Goal: Task Accomplishment & Management: Complete application form

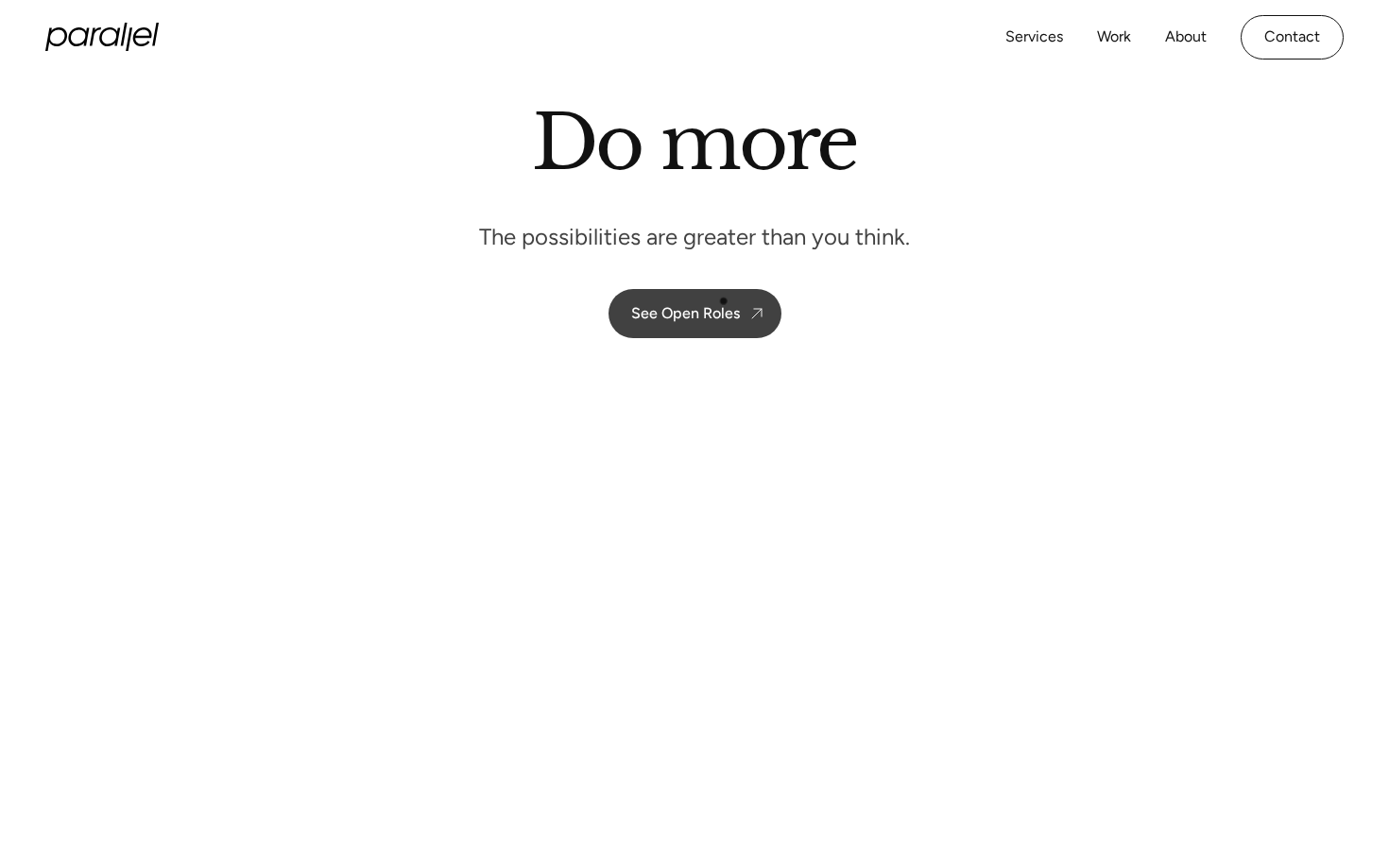
click at [722, 302] on link "See Open Roles" at bounding box center [695, 313] width 173 height 49
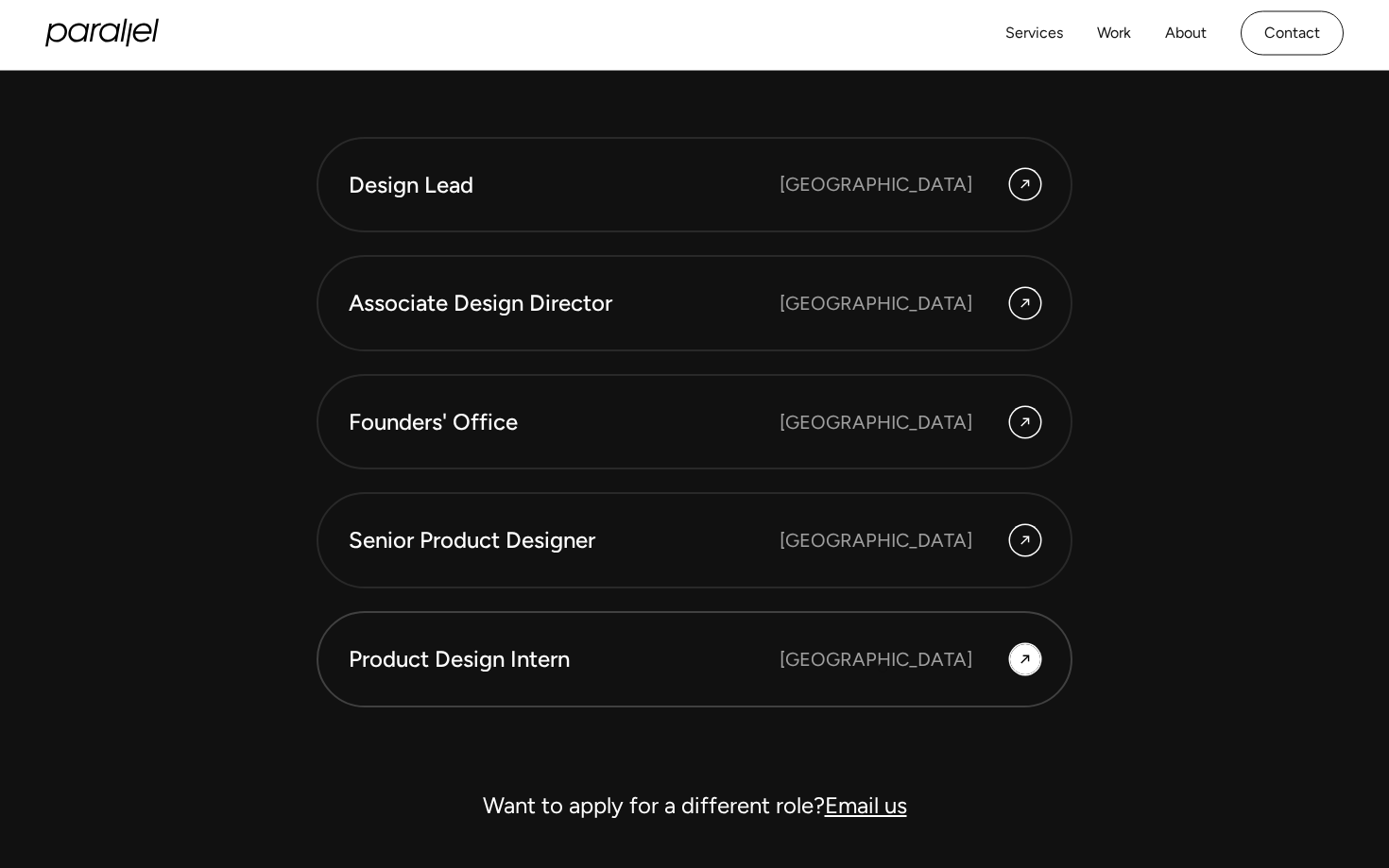
scroll to position [5109, 0]
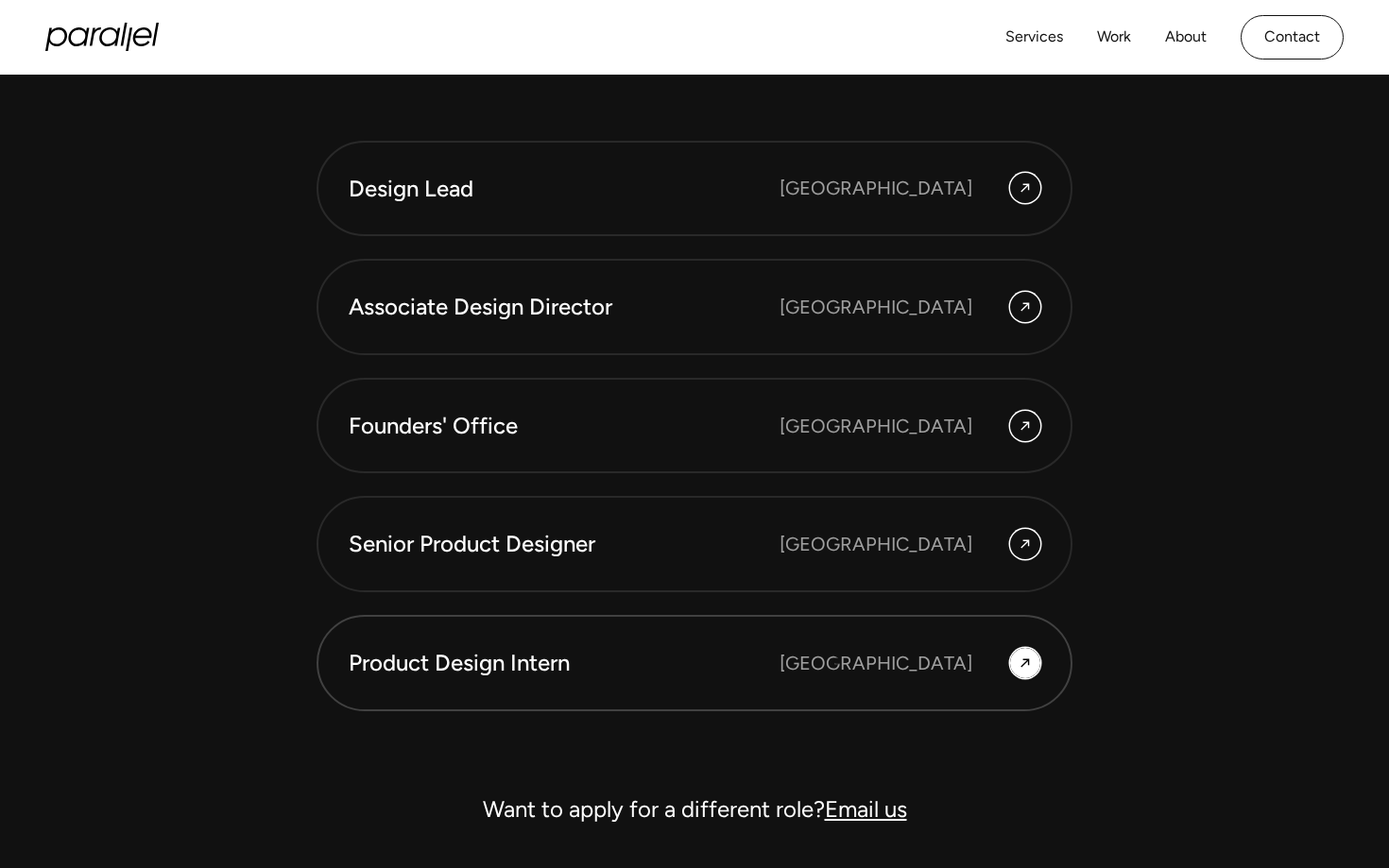
click at [835, 661] on div "Product Design Intern Bangalore" at bounding box center [695, 662] width 692 height 32
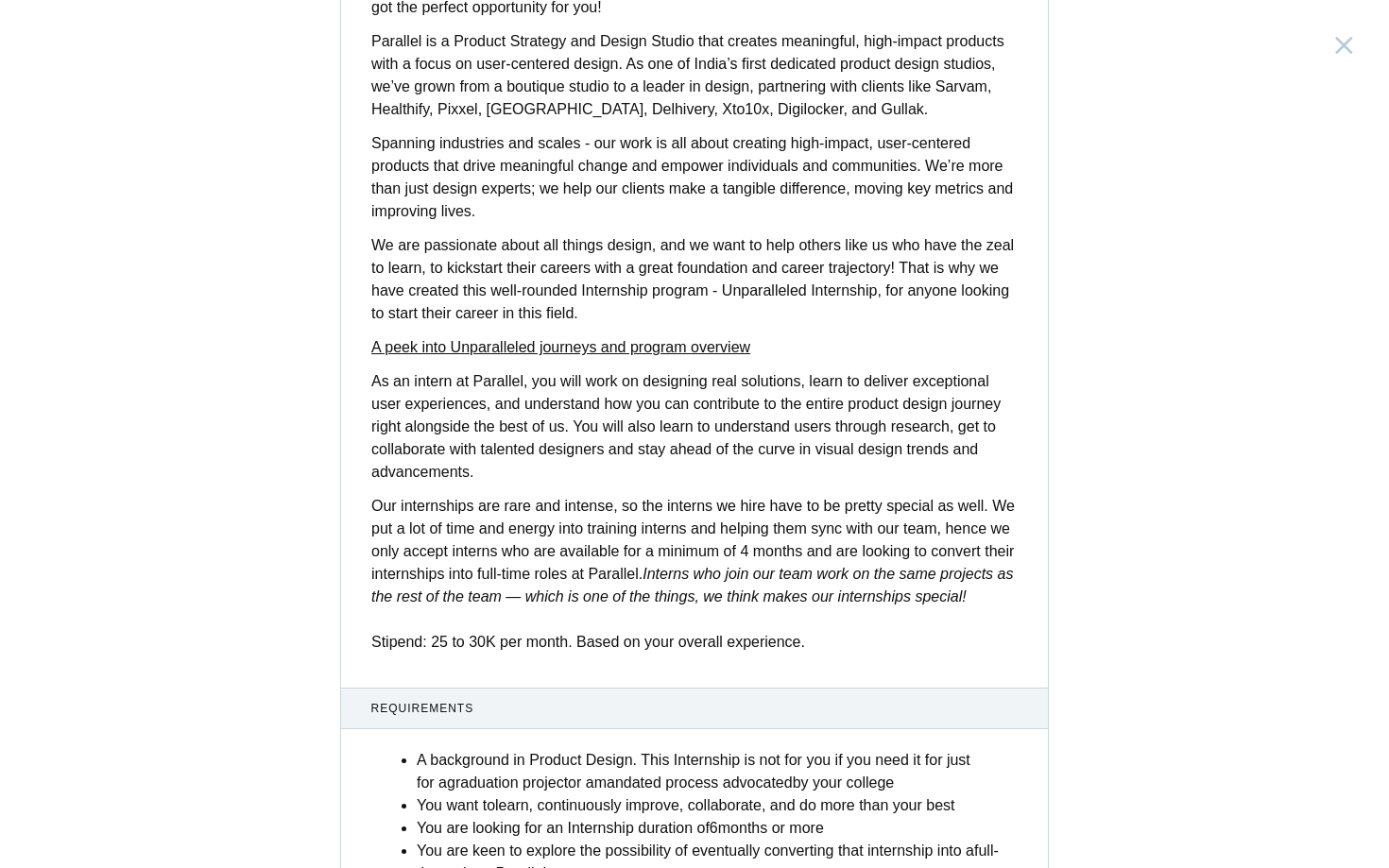
scroll to position [265, 0]
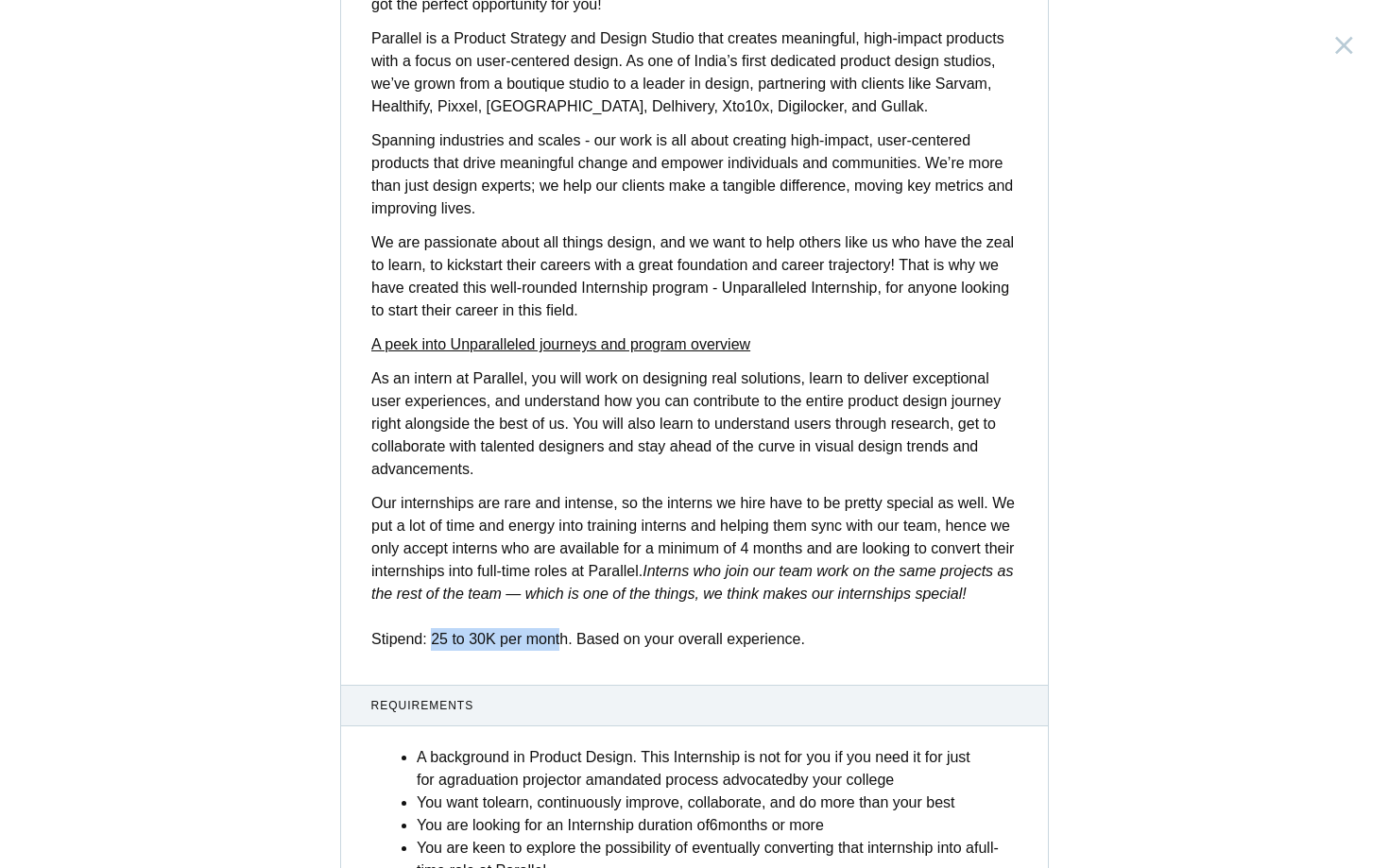
drag, startPoint x: 434, startPoint y: 659, endPoint x: 566, endPoint y: 662, distance: 132.0
click at [566, 651] on p "Our internships are rare and intense, so the interns we hire have to be pretty …" at bounding box center [694, 571] width 646 height 159
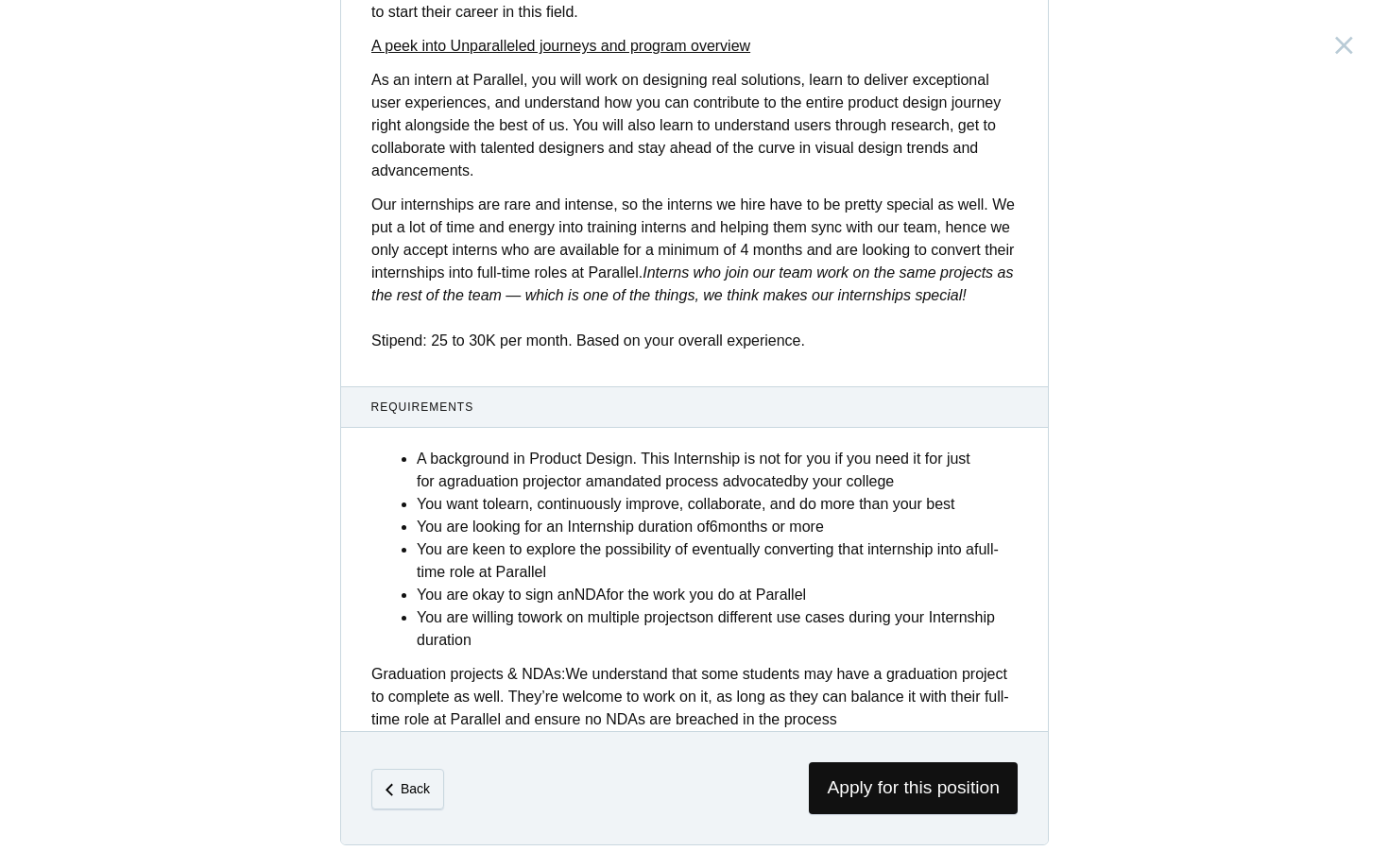
scroll to position [570, 0]
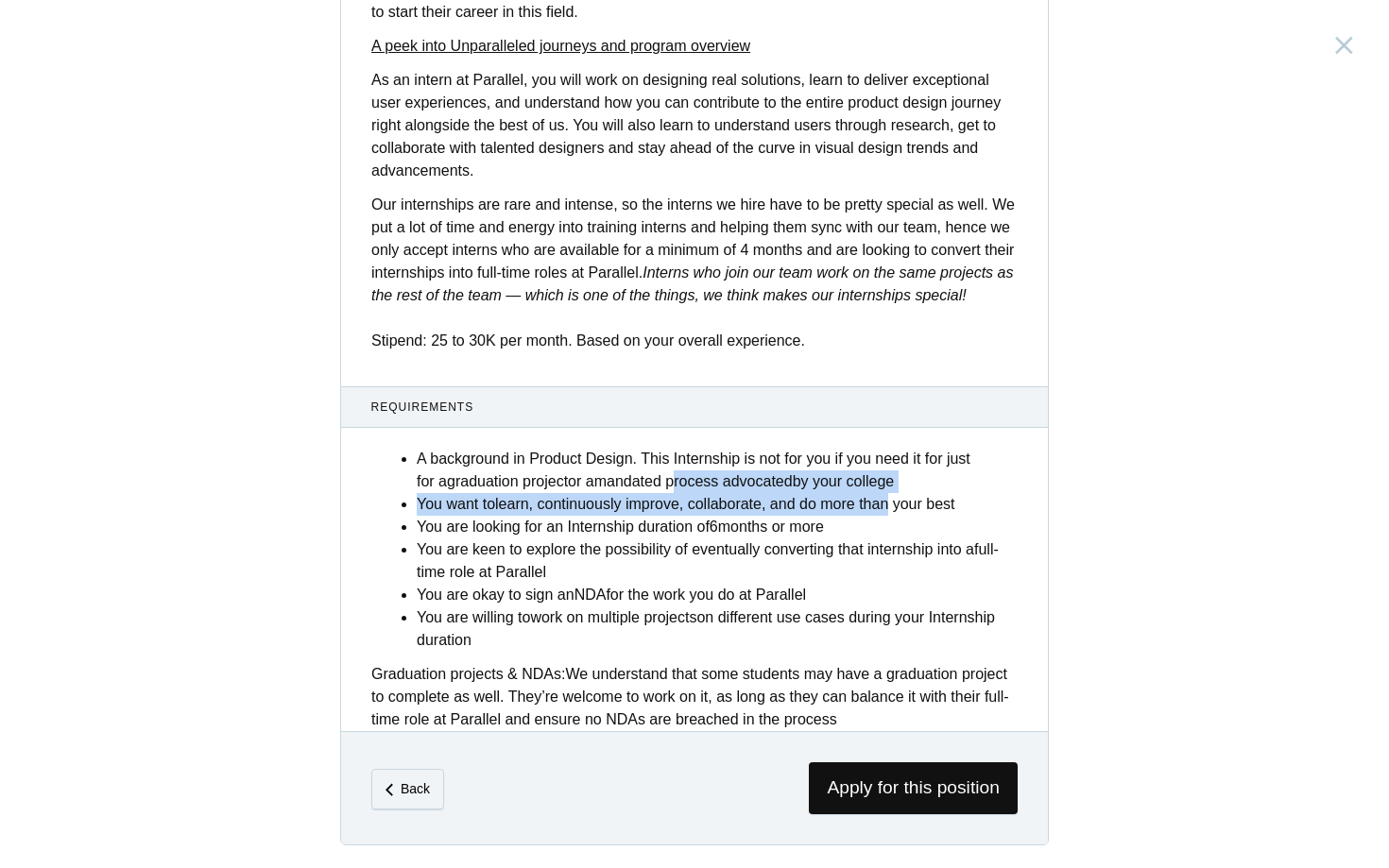
drag, startPoint x: 696, startPoint y: 497, endPoint x: 914, endPoint y: 520, distance: 219.2
click at [914, 521] on ul "A background in Product Design. This Internship is not for you if you need it f…" at bounding box center [717, 550] width 601 height 204
click at [923, 493] on li "A background in Product Design. This Internship is not for you if you need it f…" at bounding box center [717, 470] width 601 height 45
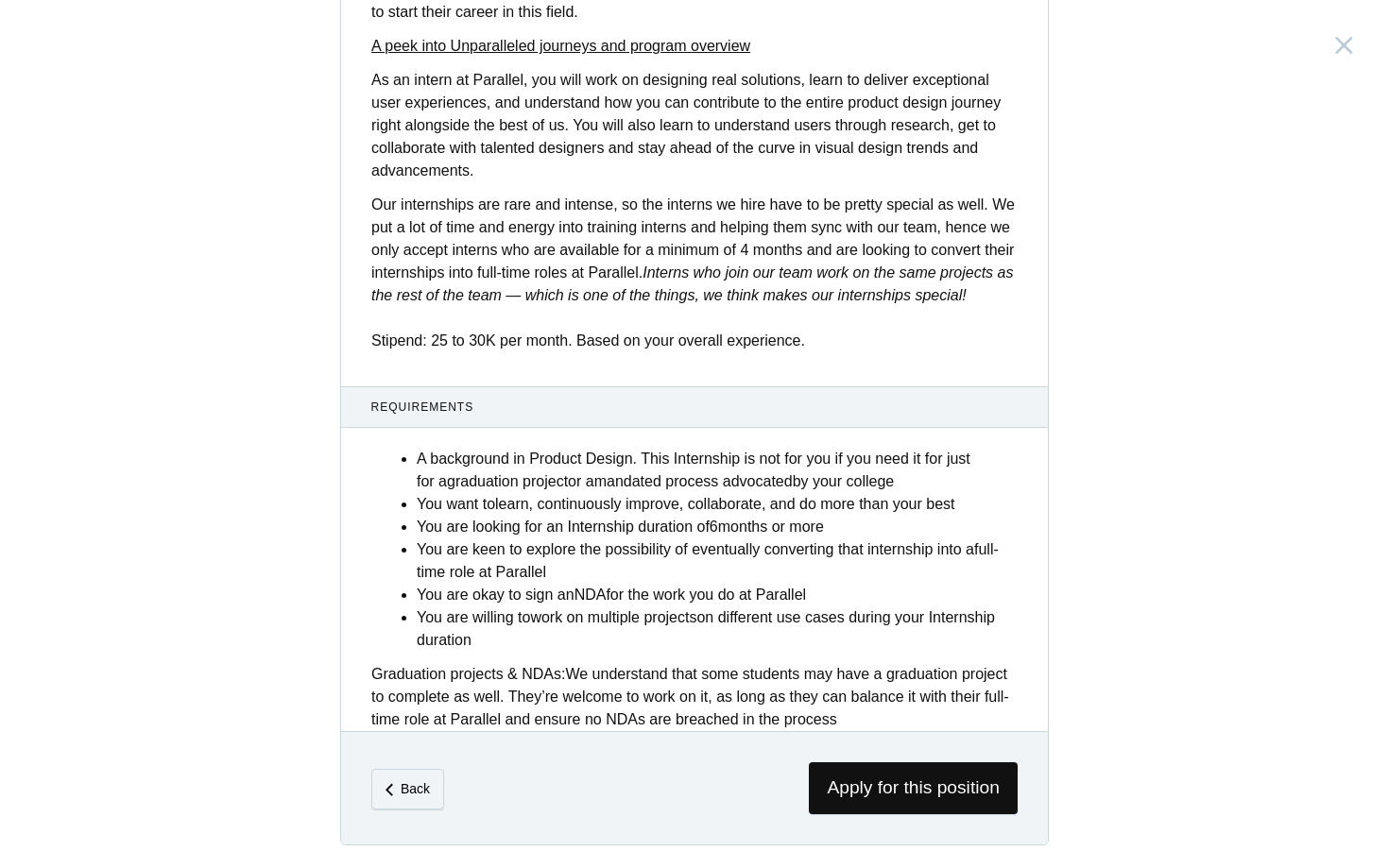
scroll to position [585, 0]
drag, startPoint x: 631, startPoint y: 531, endPoint x: 830, endPoint y: 527, distance: 199.0
click at [830, 527] on li "You are looking for an Internship duration of 6 months or more" at bounding box center [717, 526] width 601 height 23
click at [824, 527] on strong "months or more" at bounding box center [771, 526] width 106 height 16
click at [895, 792] on span "Apply for this position" at bounding box center [913, 788] width 209 height 52
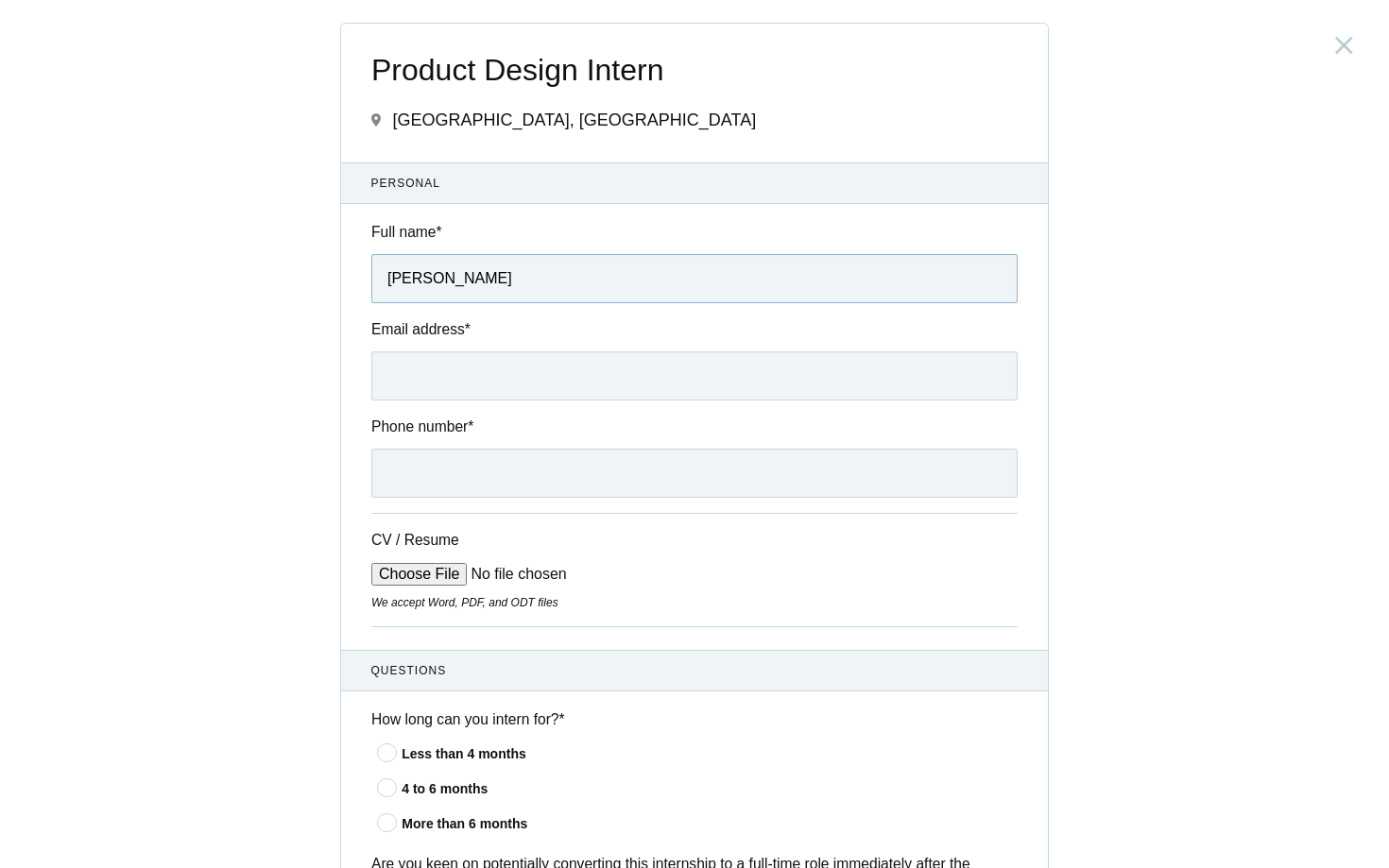
type input "Divya Rajkumar"
type input "divya.410210@gmail.com"
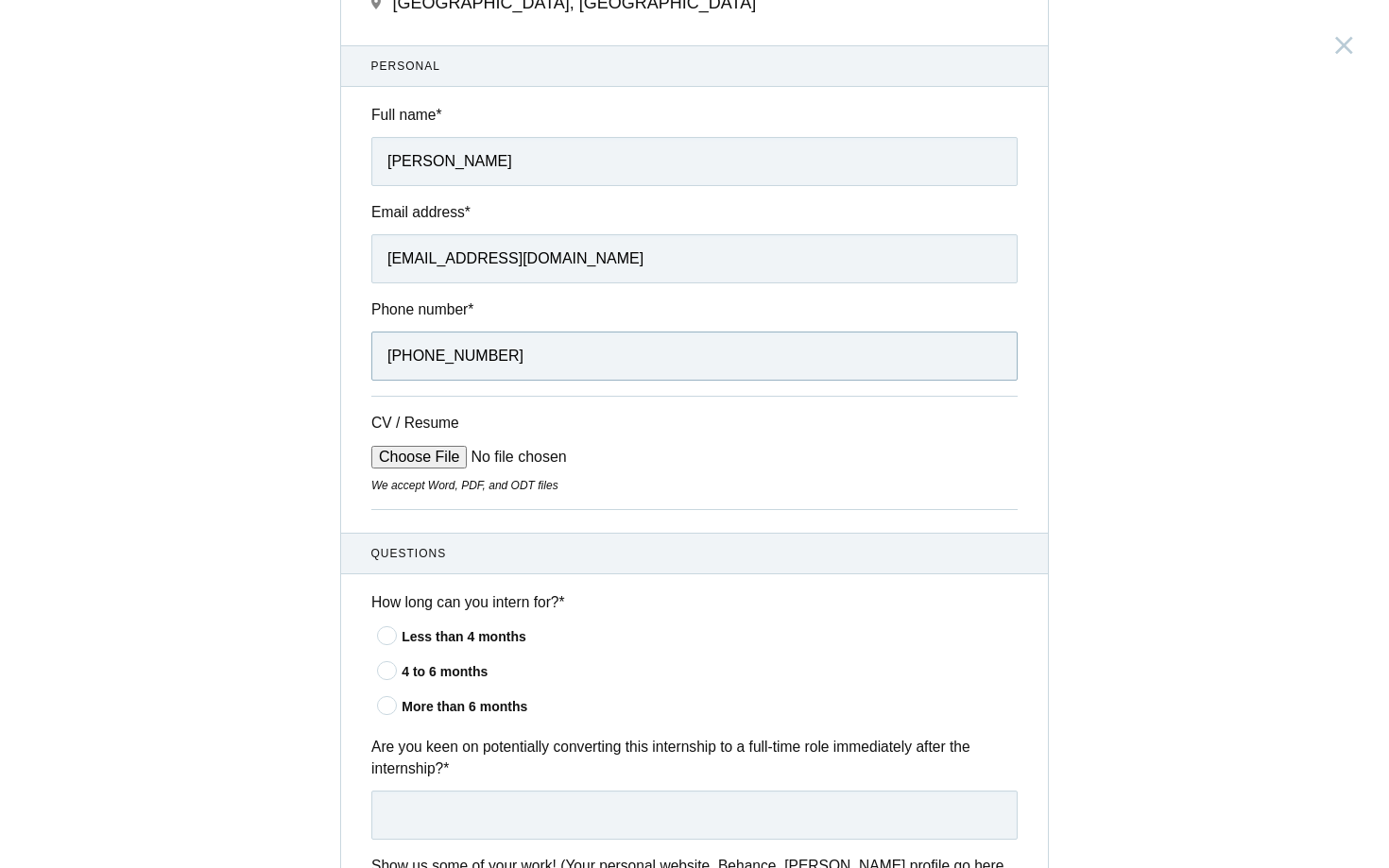
scroll to position [127, 0]
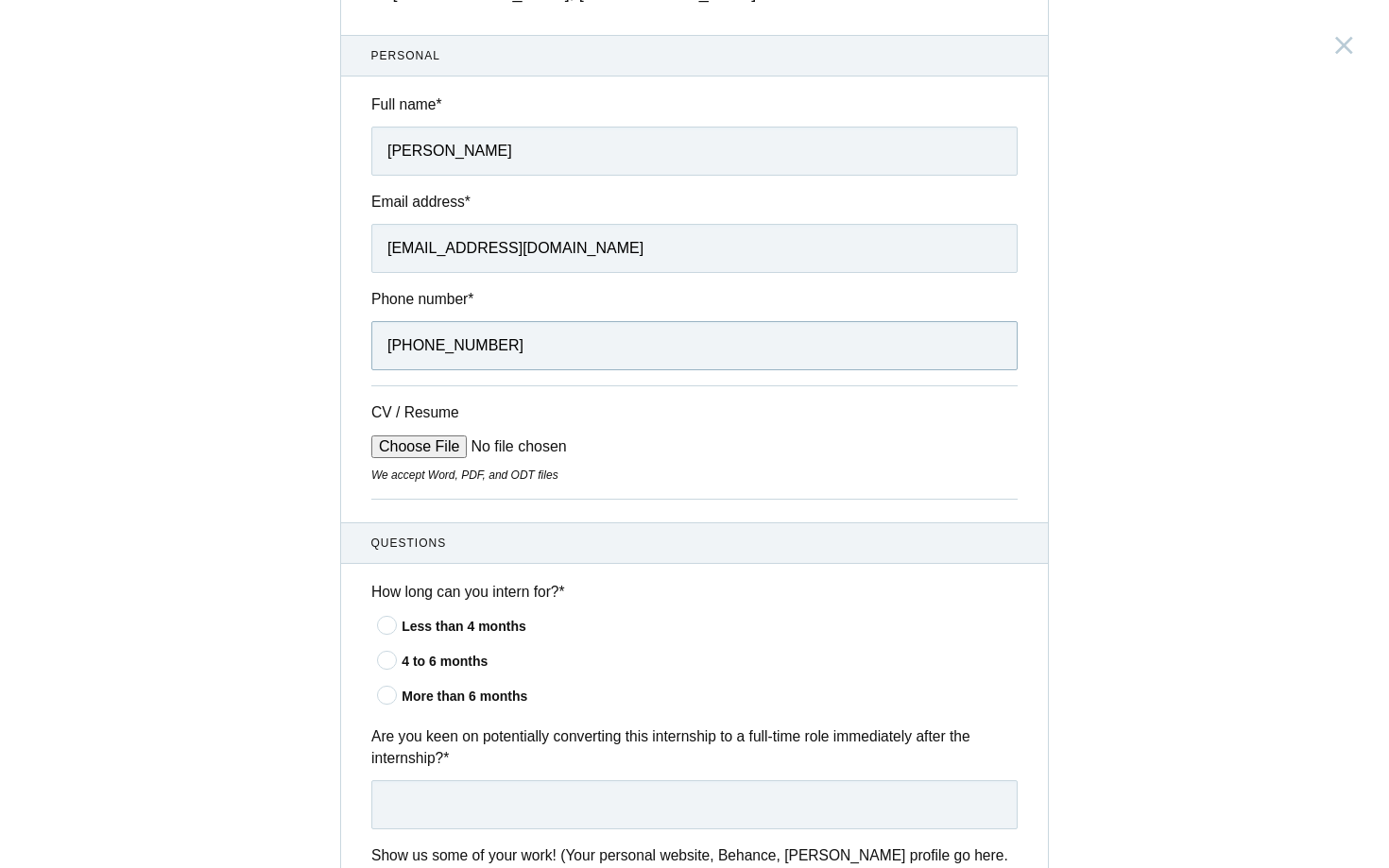
type input "+91 6364097744"
click at [413, 445] on input "CV / Resume" at bounding box center [515, 446] width 286 height 23
type input "C:\fakepath\DIVYA RAJKUMAR resume.pdf"
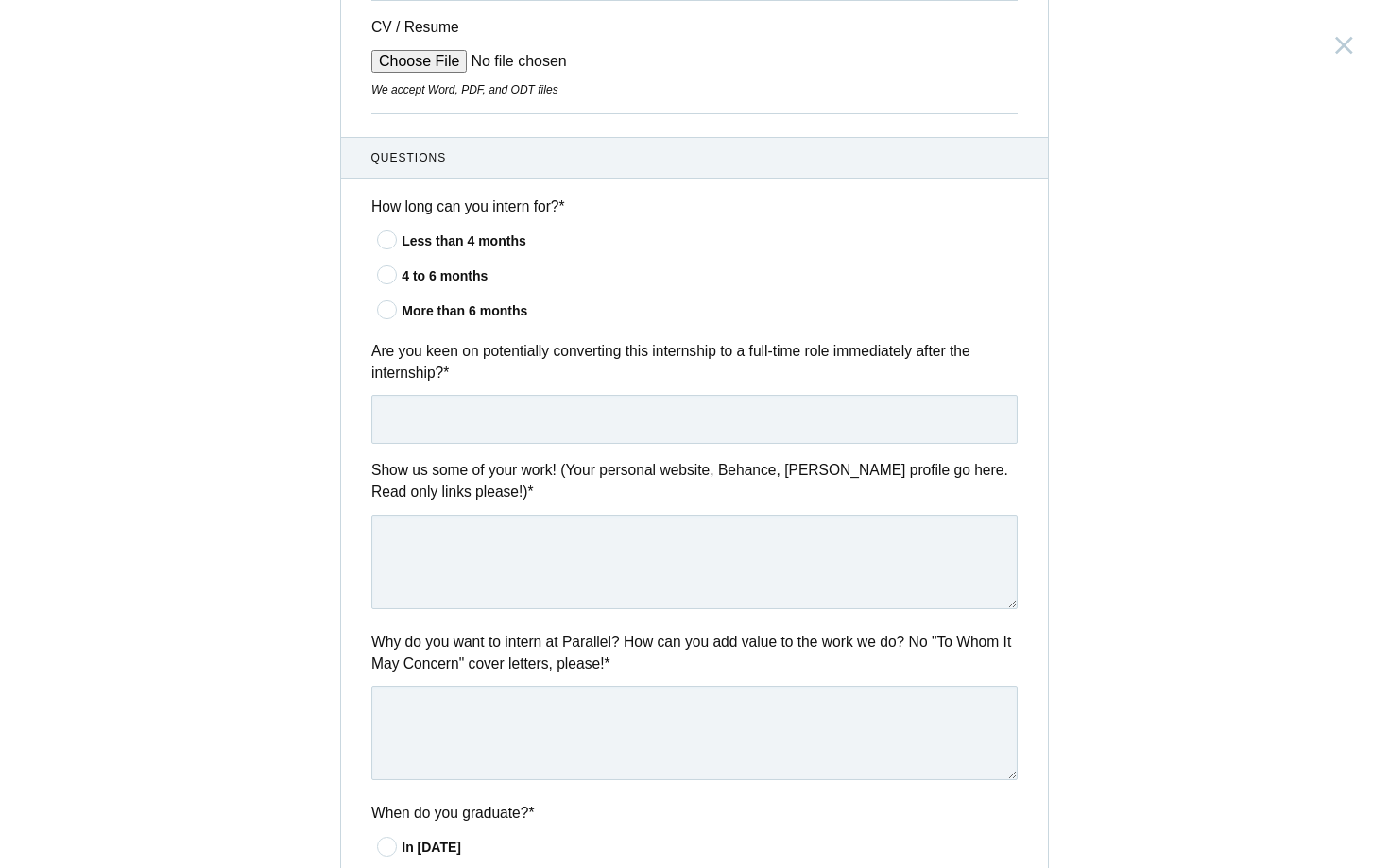
scroll to position [588, 0]
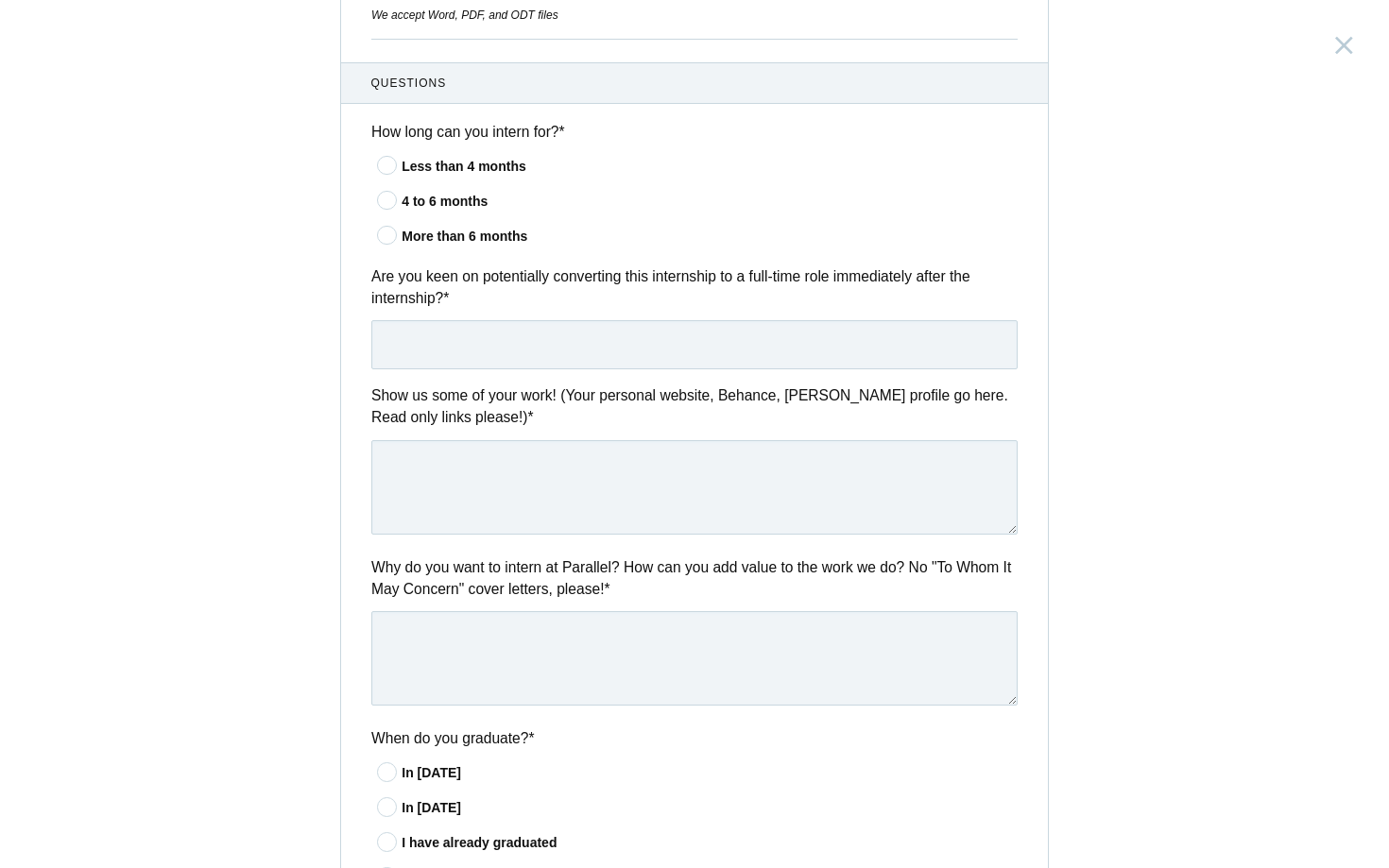
click at [388, 236] on icon at bounding box center [388, 234] width 35 height 13
click at [0, 0] on input"] "More than 6 months" at bounding box center [0, 0] width 0 height 0
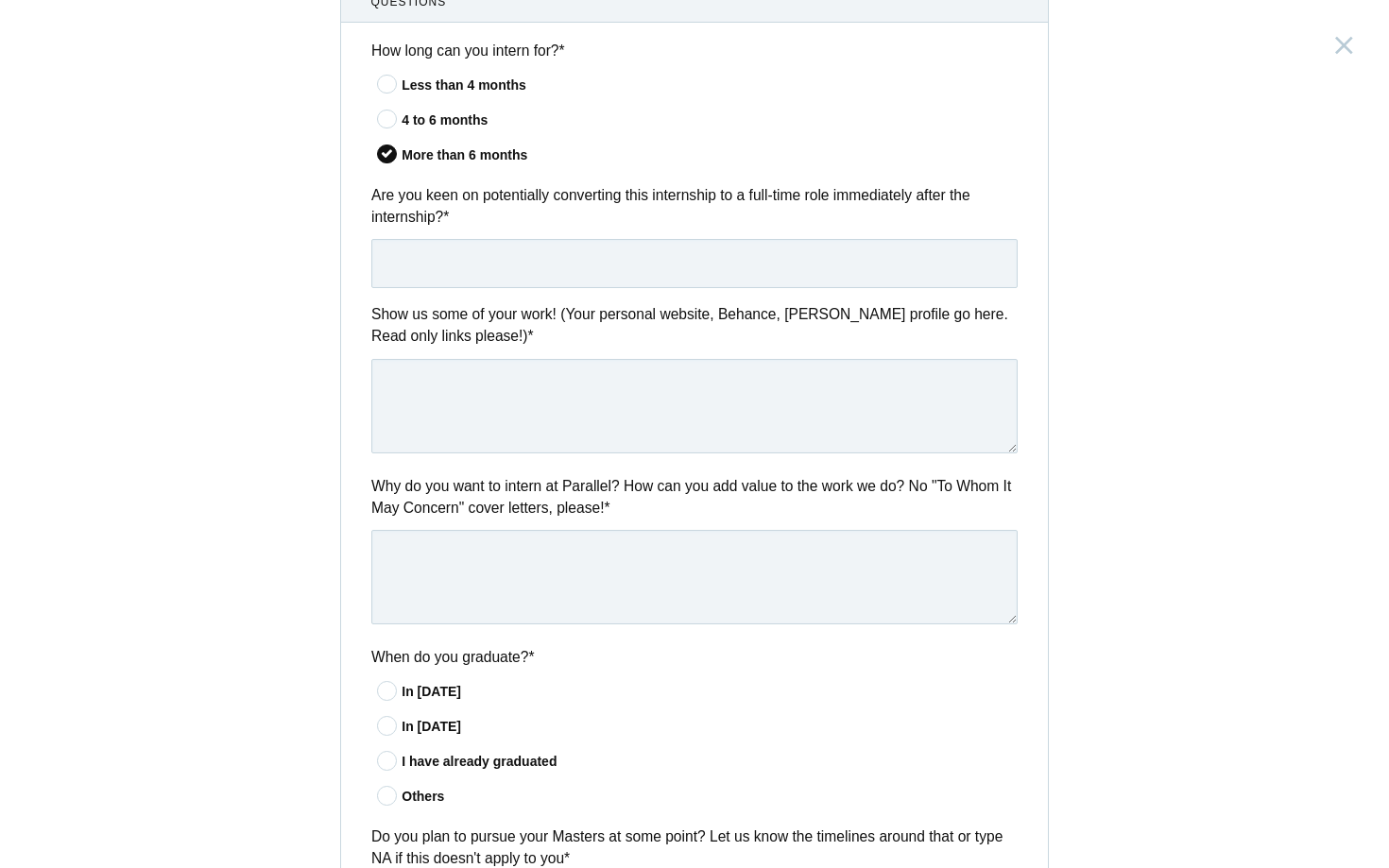
scroll to position [670, 0]
click at [687, 265] on input "text" at bounding box center [694, 262] width 646 height 49
click at [1164, 176] on div "Product Design Intern India, Bangalore Submitting form failed, try again. Retry…" at bounding box center [694, 434] width 1389 height 868
click at [581, 250] on input "yes" at bounding box center [694, 262] width 646 height 49
click at [996, 281] on input "yes" at bounding box center [694, 262] width 646 height 49
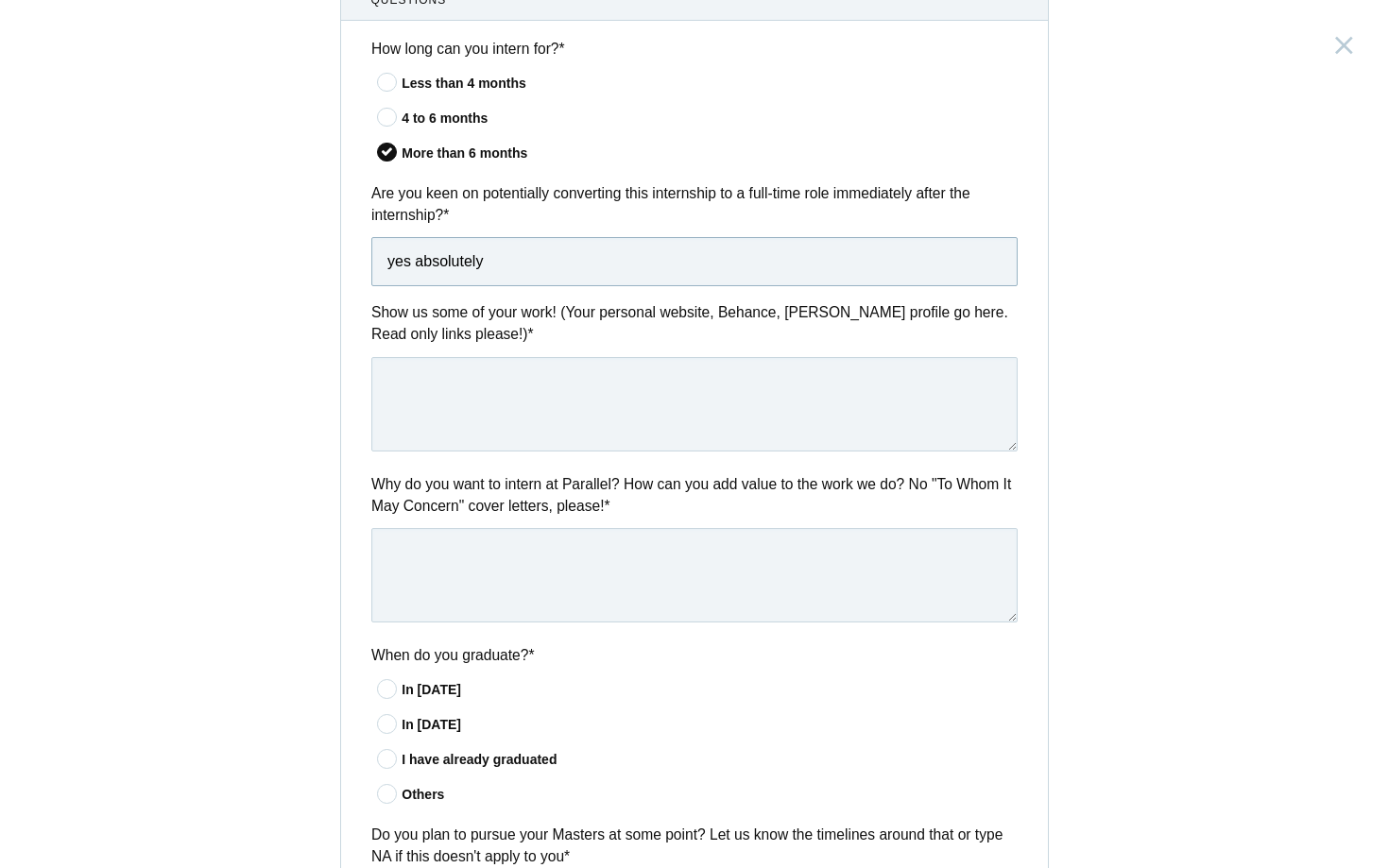
type input "yes absolutely"
click at [702, 351] on div "Show us some of your work! (Your personal website, Behance, Dribbble profile go…" at bounding box center [694, 379] width 707 height 156
click at [695, 364] on textarea at bounding box center [694, 404] width 646 height 94
type textarea "https://divyarajkumar.framer.website"
click at [1311, 294] on div "Product Design Intern India, Bangalore Submitting form failed, try again. Retry…" at bounding box center [694, 434] width 1389 height 868
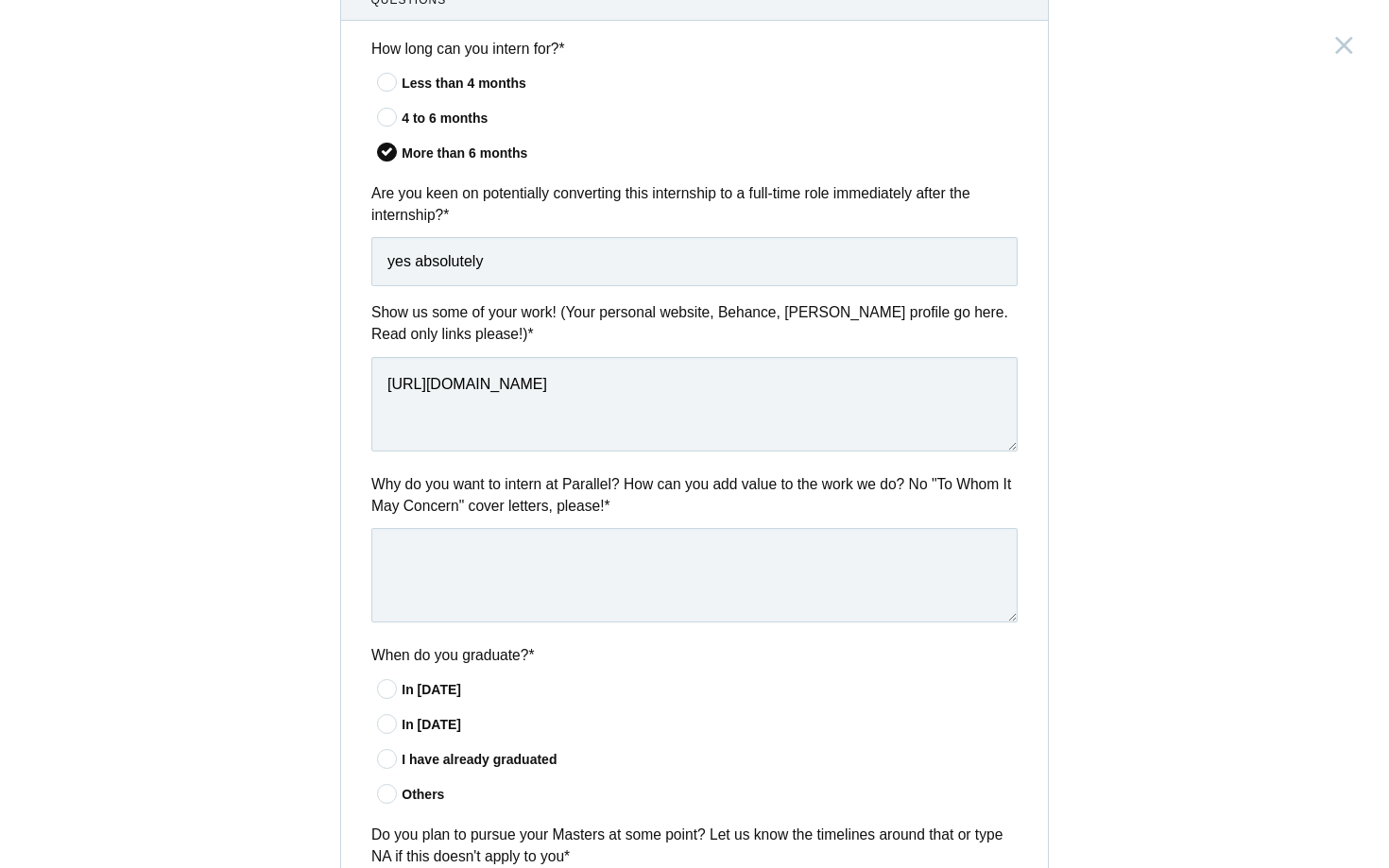
click at [1128, 405] on div "Product Design Intern India, Bangalore Submitting form failed, try again. Retry…" at bounding box center [694, 434] width 1389 height 868
click at [645, 539] on textarea at bounding box center [694, 575] width 646 height 94
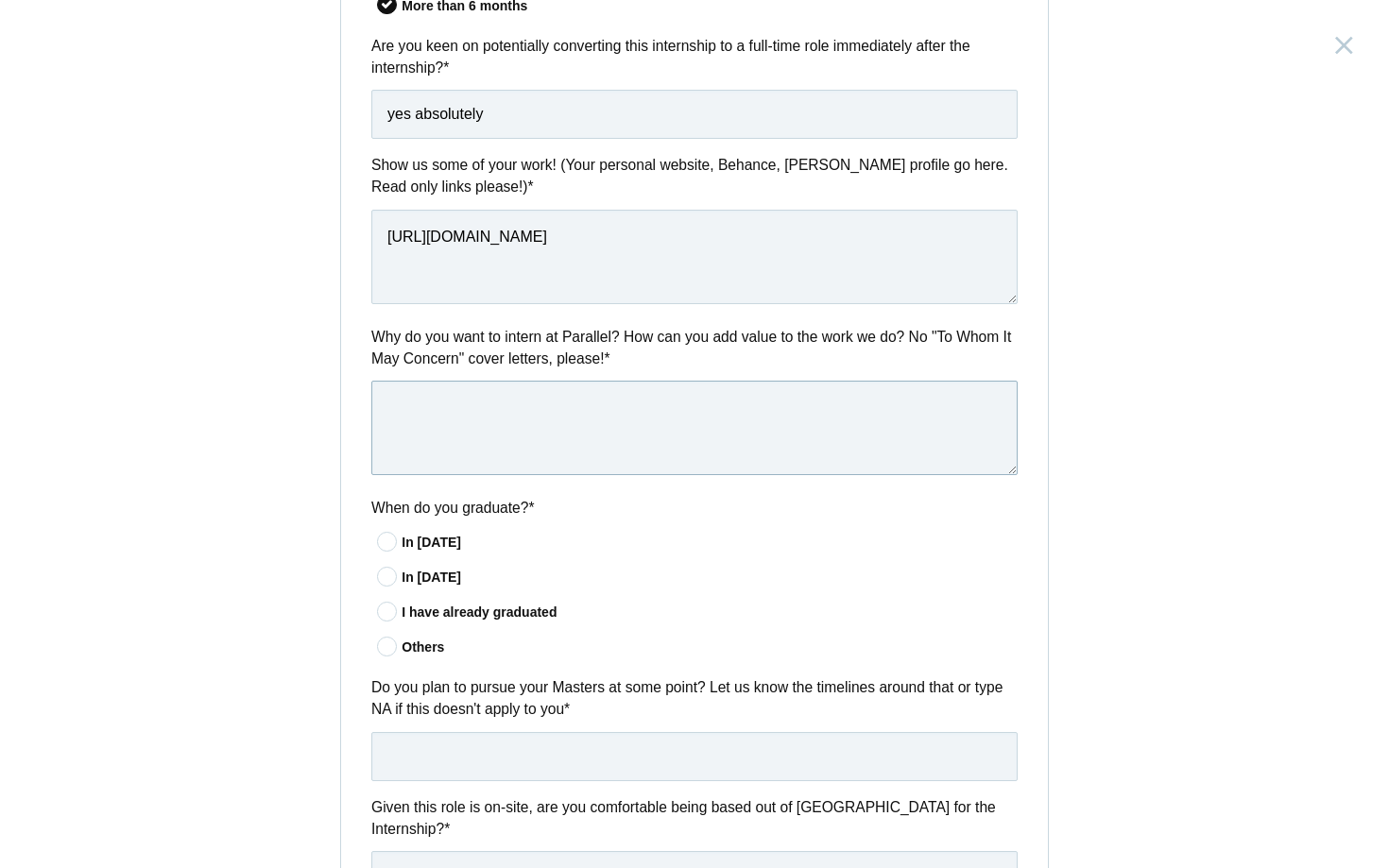
scroll to position [892, 0]
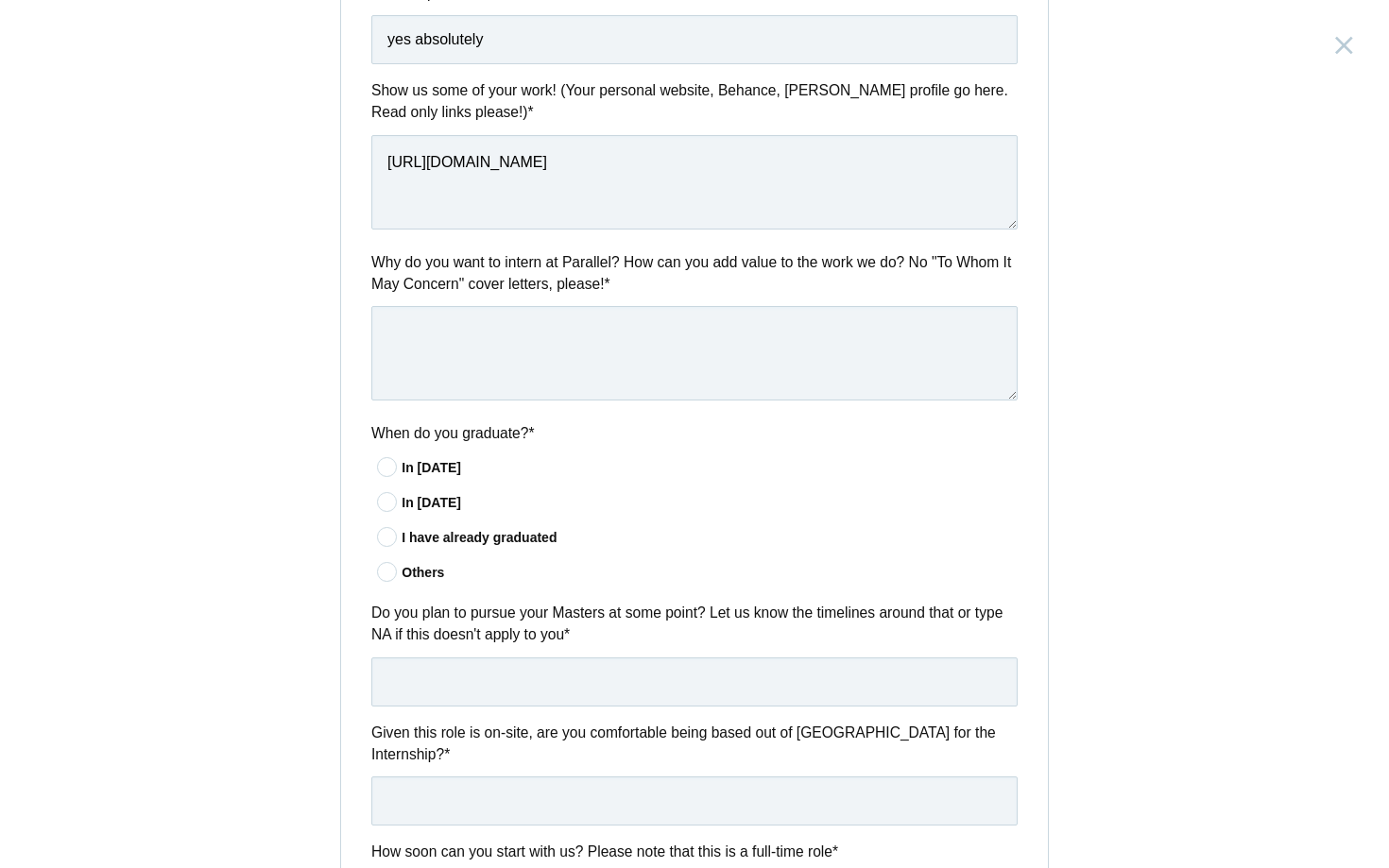
click at [394, 500] on icon at bounding box center [388, 502] width 35 height 13
click at [0, 0] on input"] "In 2026" at bounding box center [0, 0] width 0 height 0
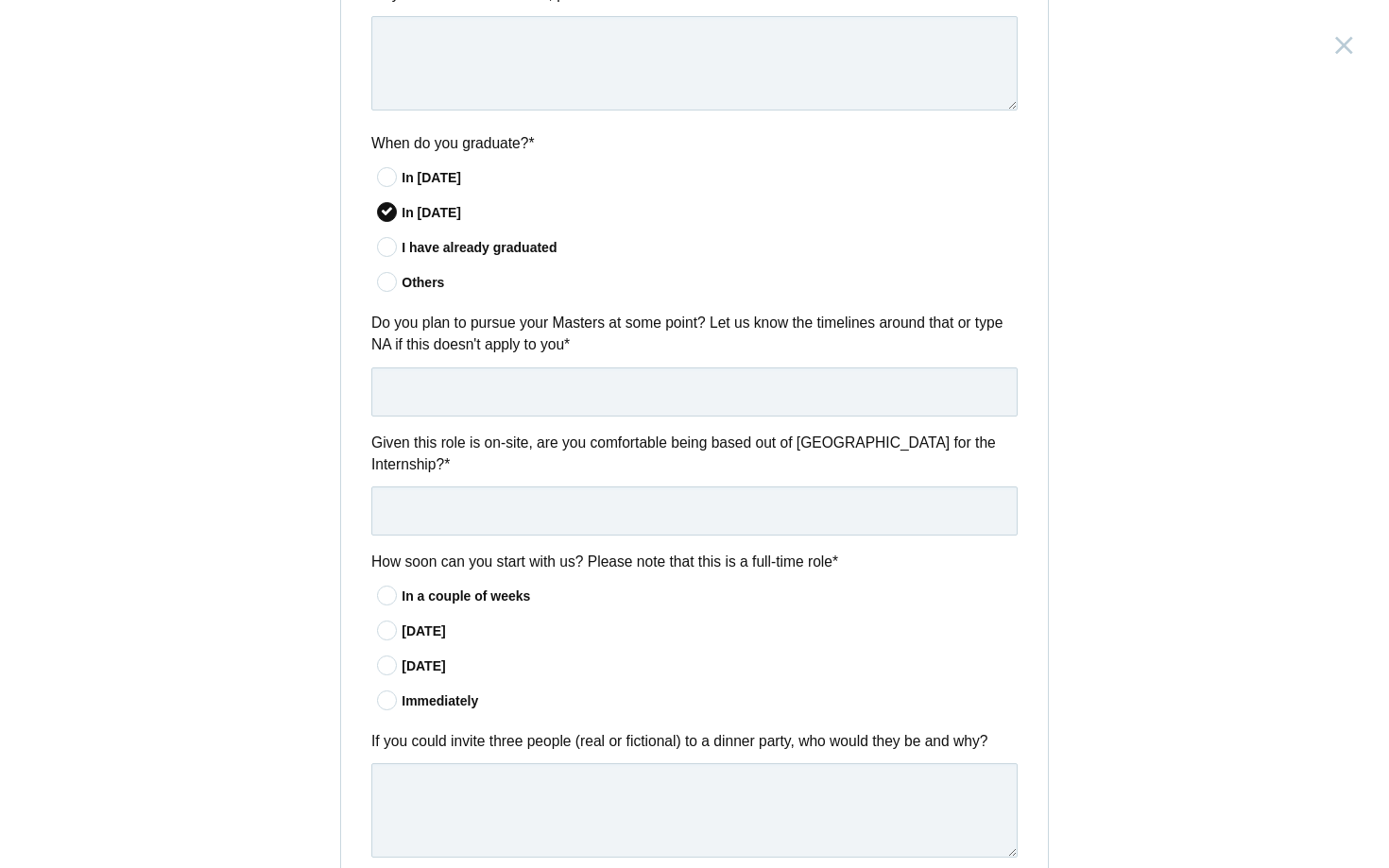
scroll to position [1196, 0]
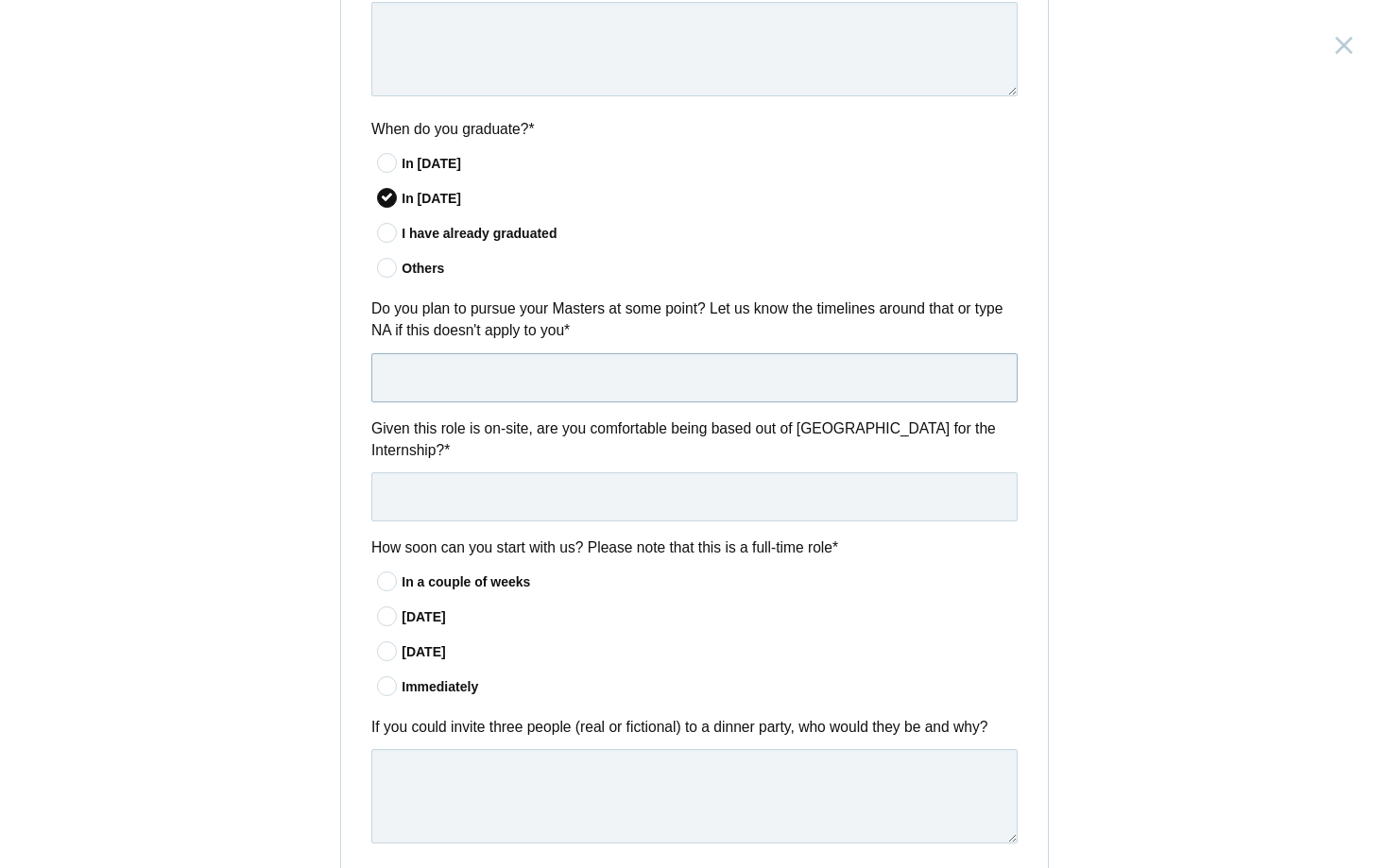
click at [834, 381] on input "text" at bounding box center [694, 378] width 646 height 49
type input "NA"
click at [923, 643] on div "In 60 days" at bounding box center [710, 652] width 617 height 20
click at [0, 0] on input"] "In 60 days" at bounding box center [0, 0] width 0 height 0
click at [900, 487] on input "text" at bounding box center [694, 497] width 646 height 49
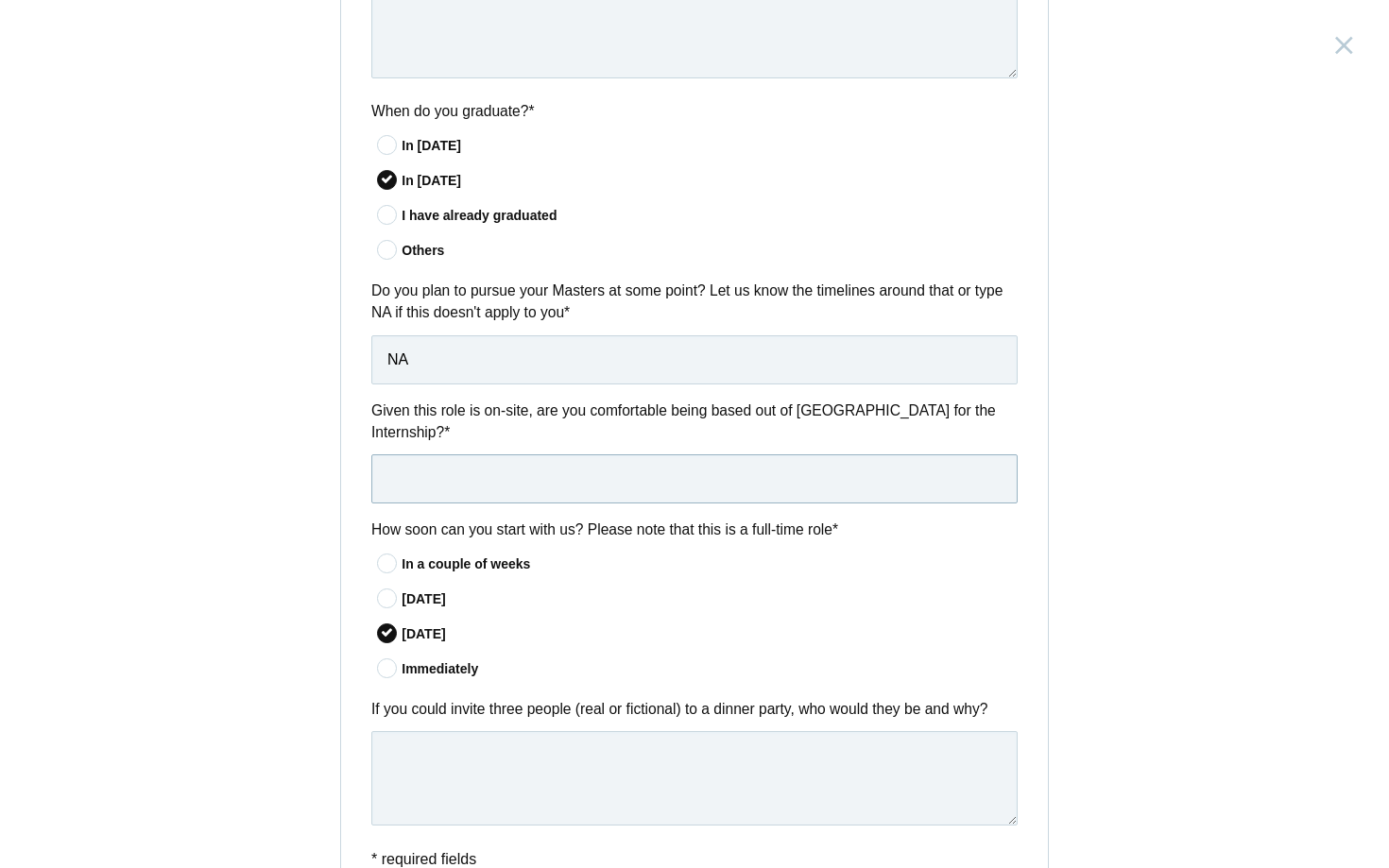
scroll to position [1192, 0]
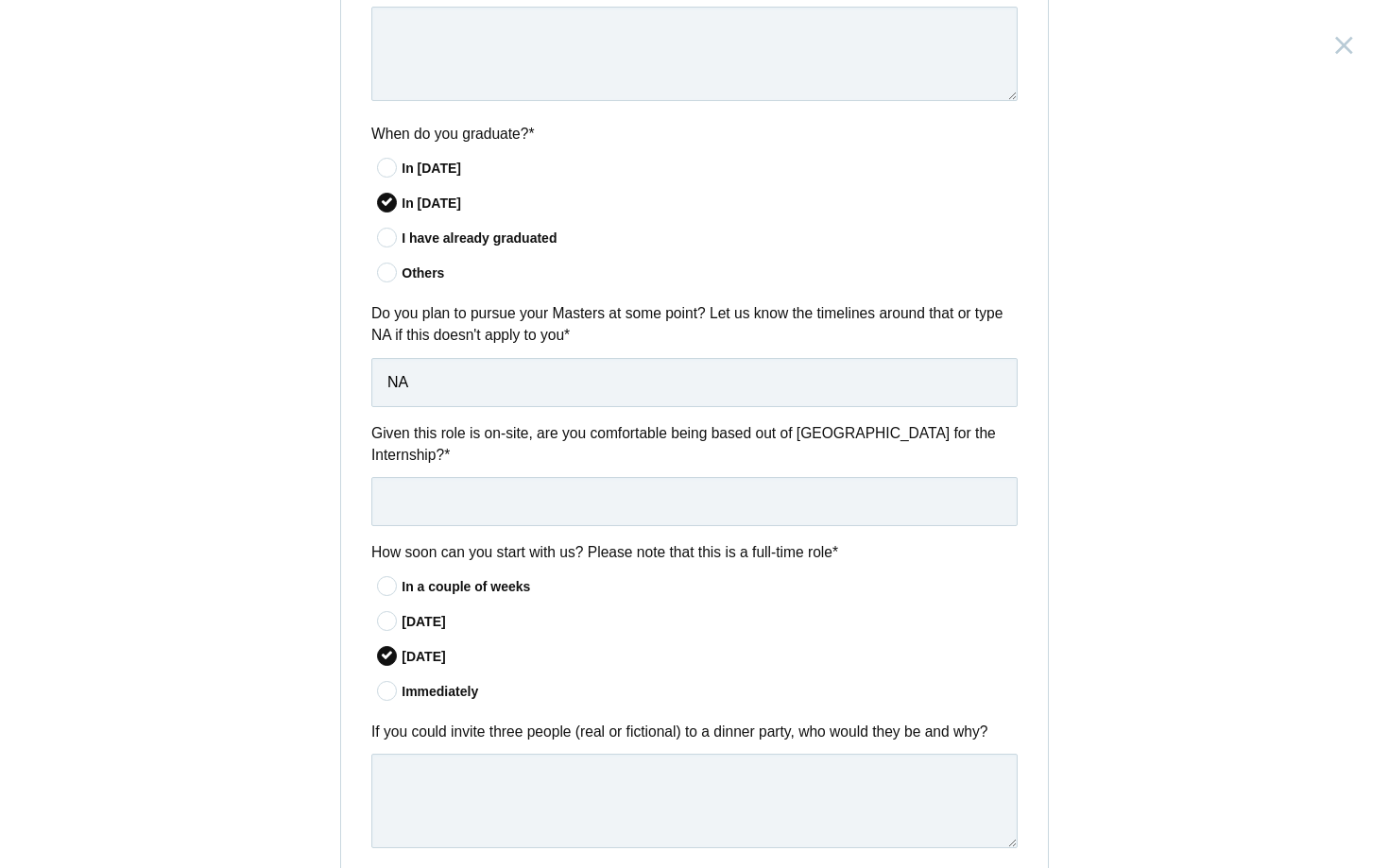
click at [1056, 373] on div "Product Design Intern India, Bangalore Submitting form failed, try again. Retry…" at bounding box center [694, 434] width 1389 height 868
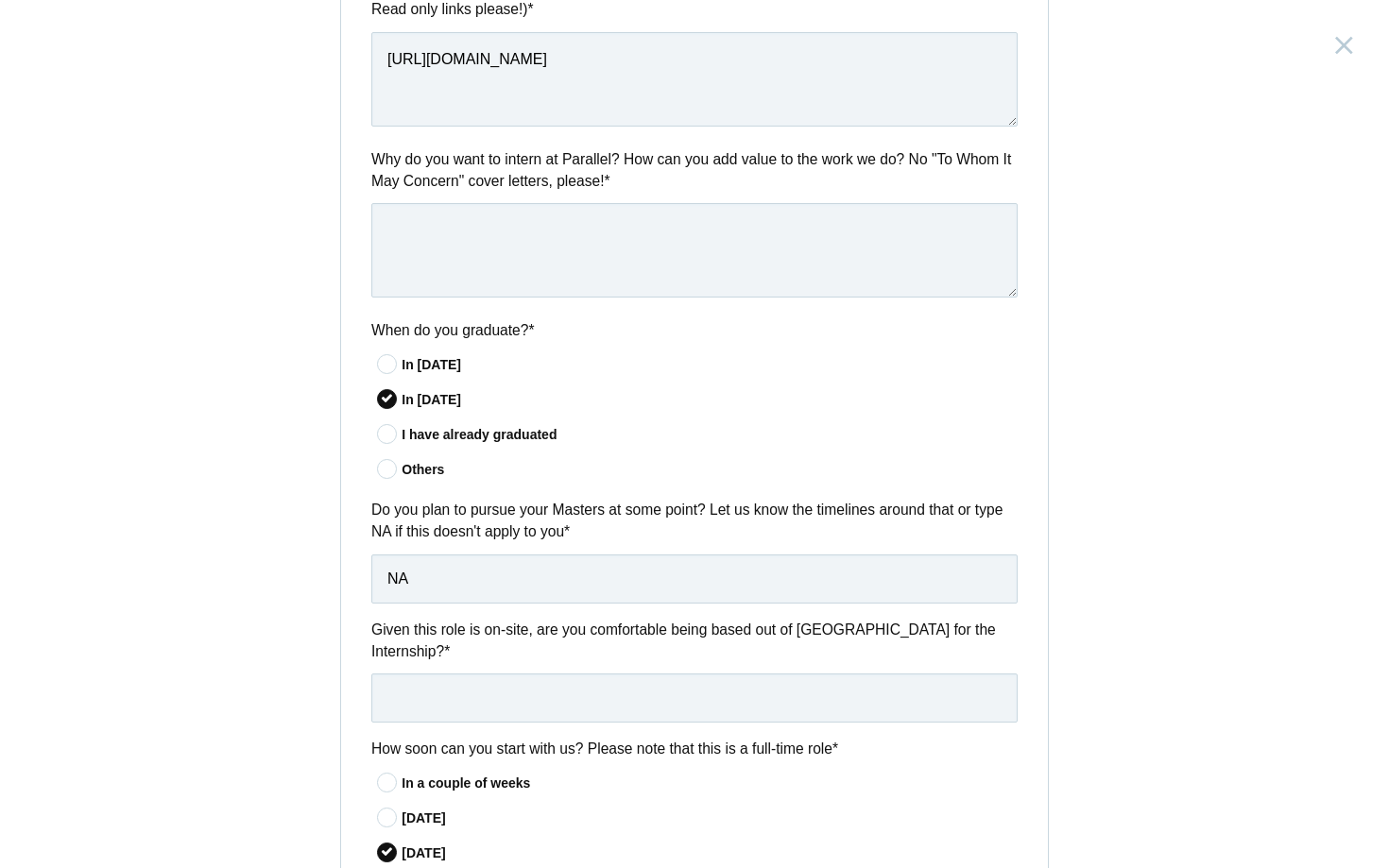
scroll to position [1003, 0]
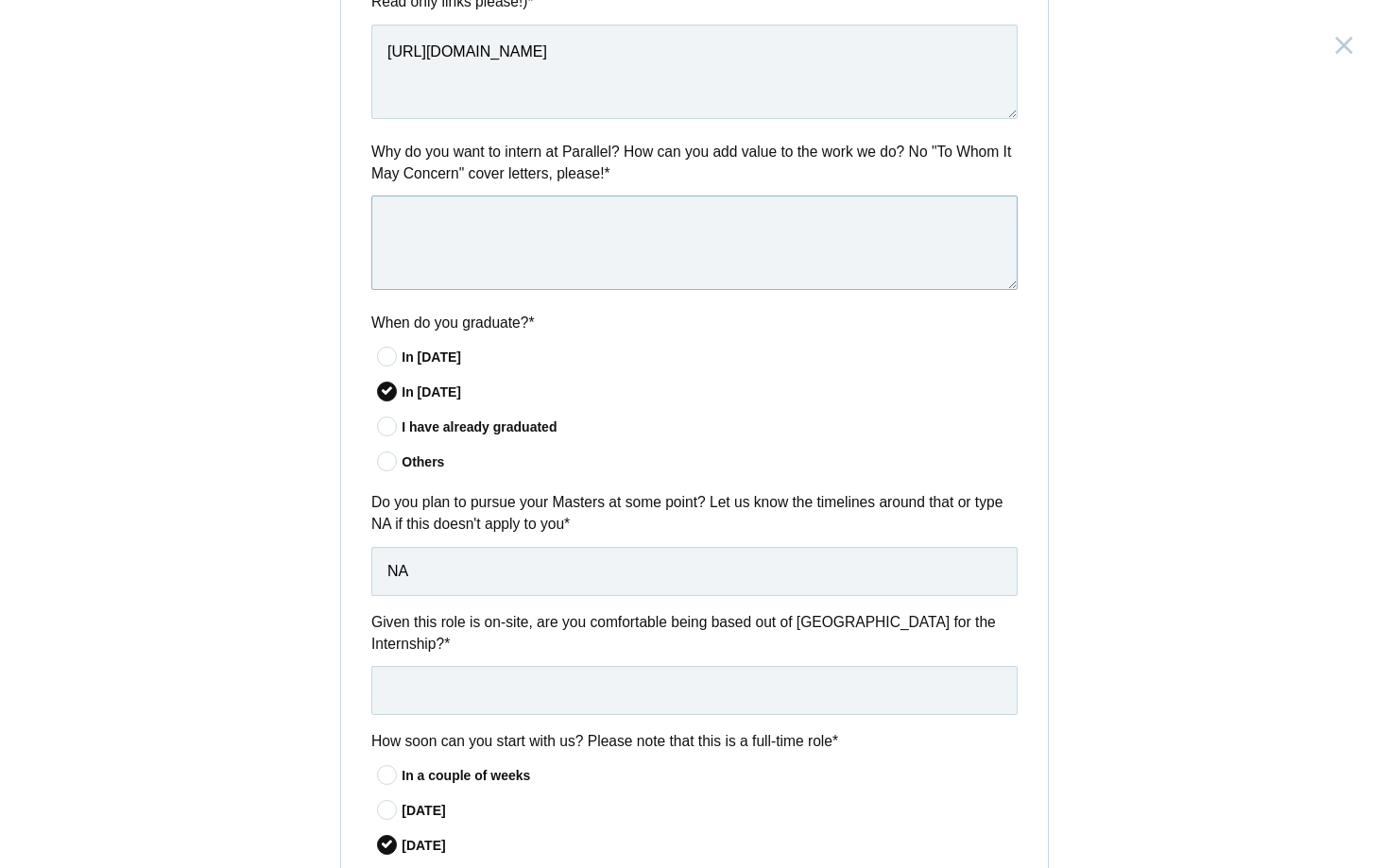
click at [854, 226] on textarea at bounding box center [694, 243] width 646 height 94
click at [1123, 263] on div "Product Design Intern India, Bangalore Submitting form failed, try again. Retry…" at bounding box center [694, 434] width 1389 height 868
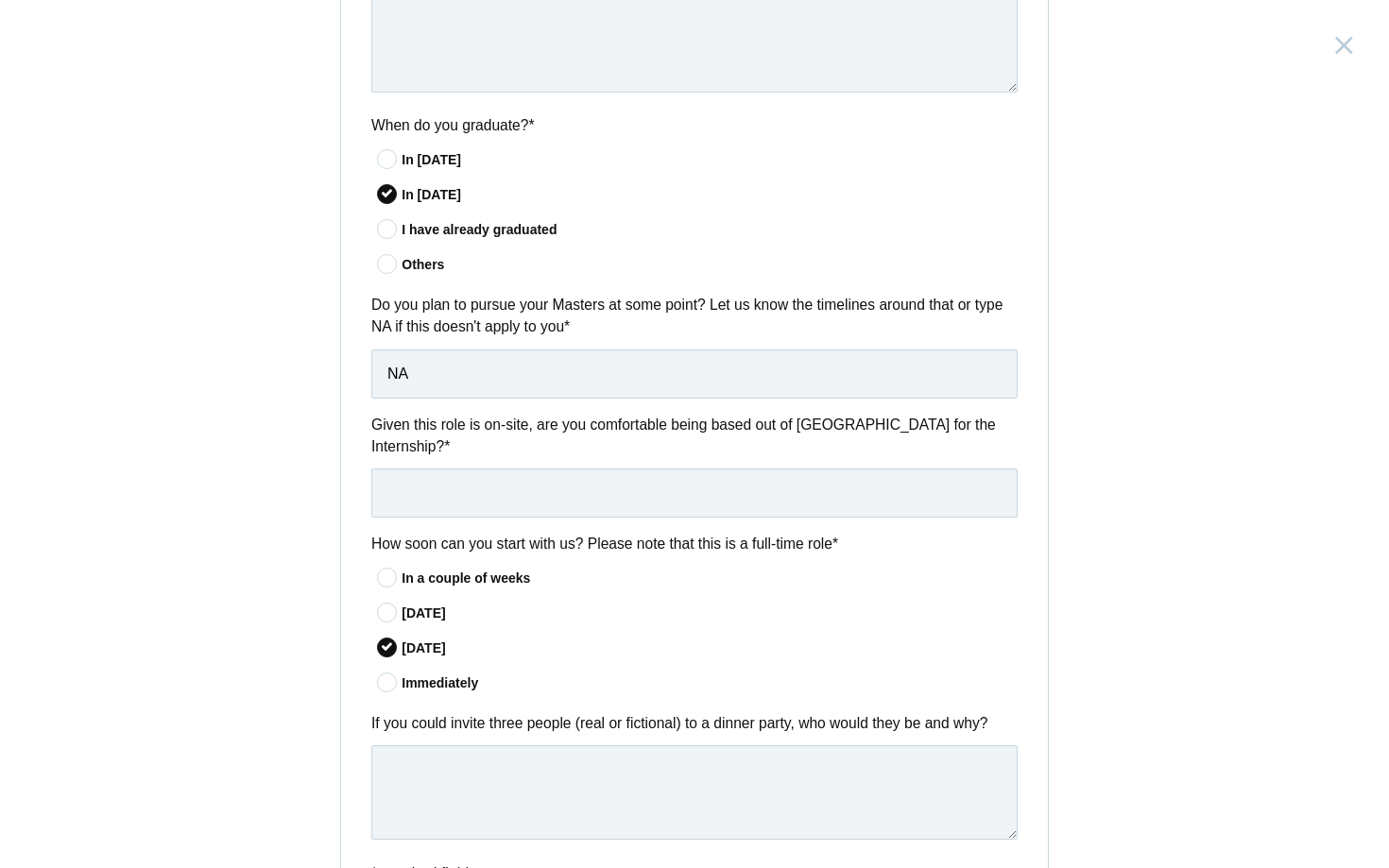
scroll to position [1289, 0]
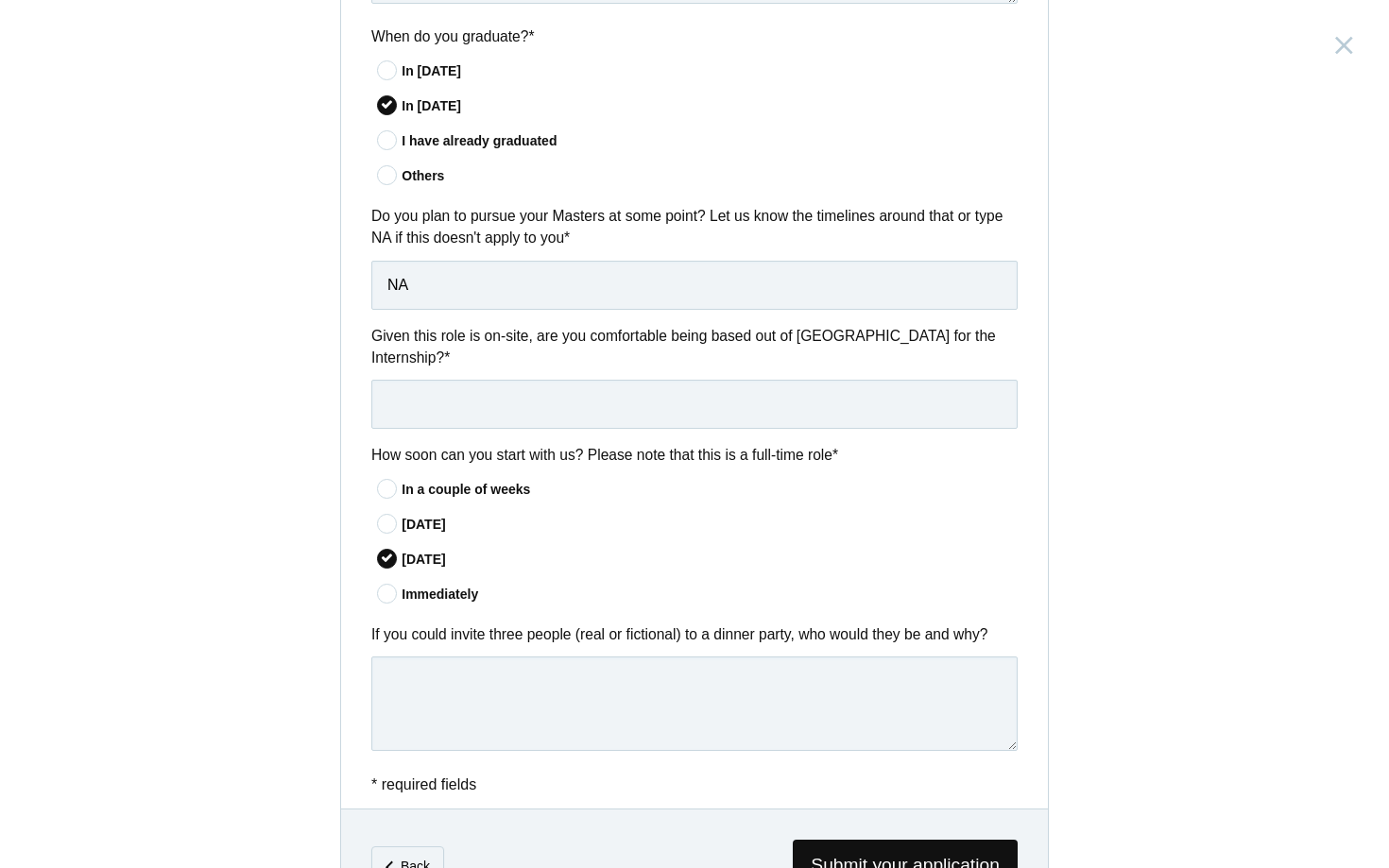
click at [386, 588] on icon at bounding box center [388, 594] width 35 height 13
click at [0, 0] on input"] "Immediately" at bounding box center [0, 0] width 0 height 0
click at [393, 483] on icon at bounding box center [388, 489] width 35 height 13
click at [0, 0] on input"] "In a couple of weeks" at bounding box center [0, 0] width 0 height 0
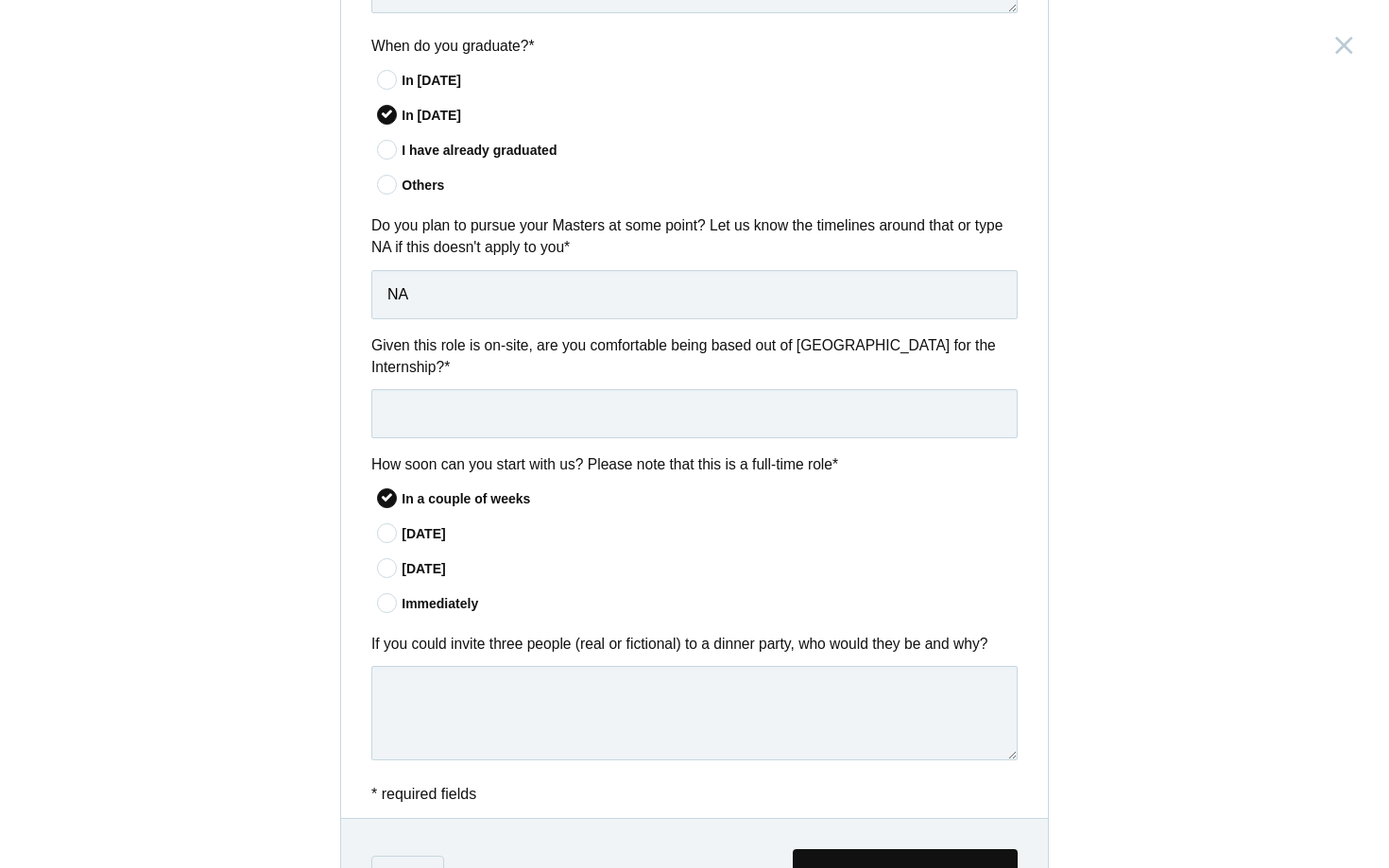
scroll to position [1256, 0]
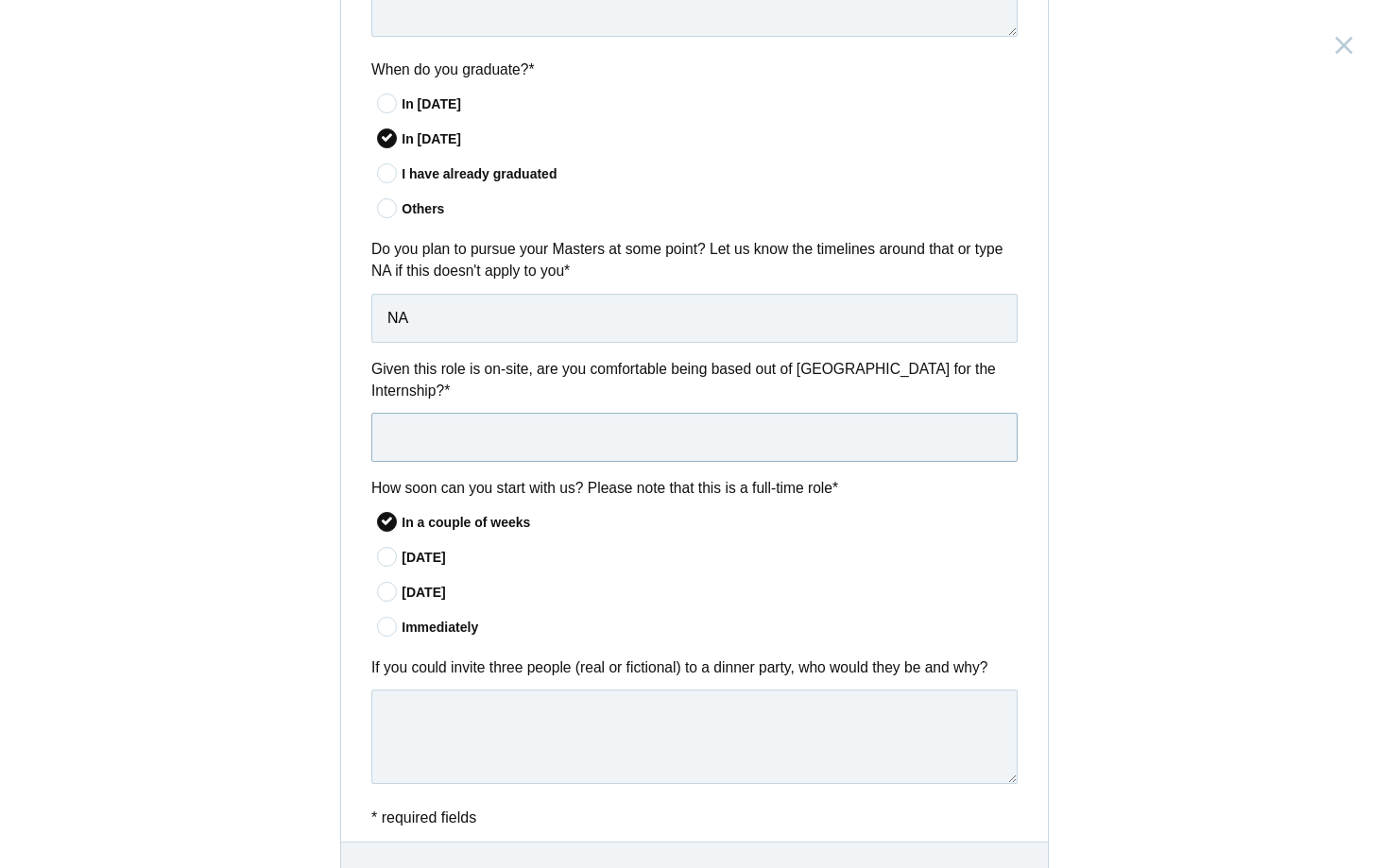
click at [809, 436] on input "text" at bounding box center [694, 437] width 646 height 49
type input "yes"
click at [1114, 423] on div "Product Design Intern India, Bangalore Submitting form failed, try again. Retry…" at bounding box center [694, 434] width 1389 height 868
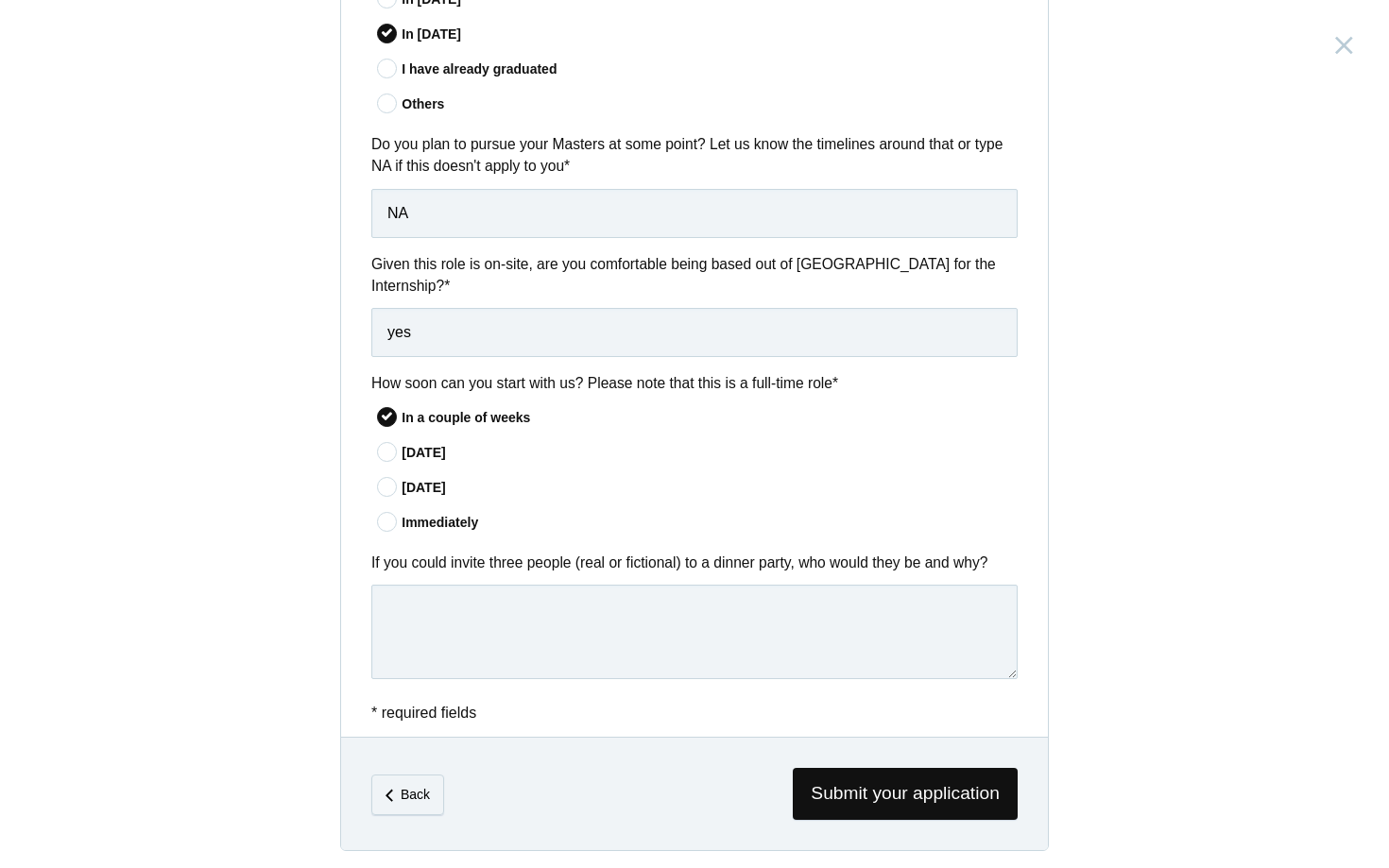
scroll to position [1360, 0]
click at [390, 482] on icon at bounding box center [388, 488] width 35 height 13
click at [0, 0] on input"] "In 60 days" at bounding box center [0, 0] width 0 height 0
click at [627, 594] on textarea at bounding box center [694, 633] width 646 height 94
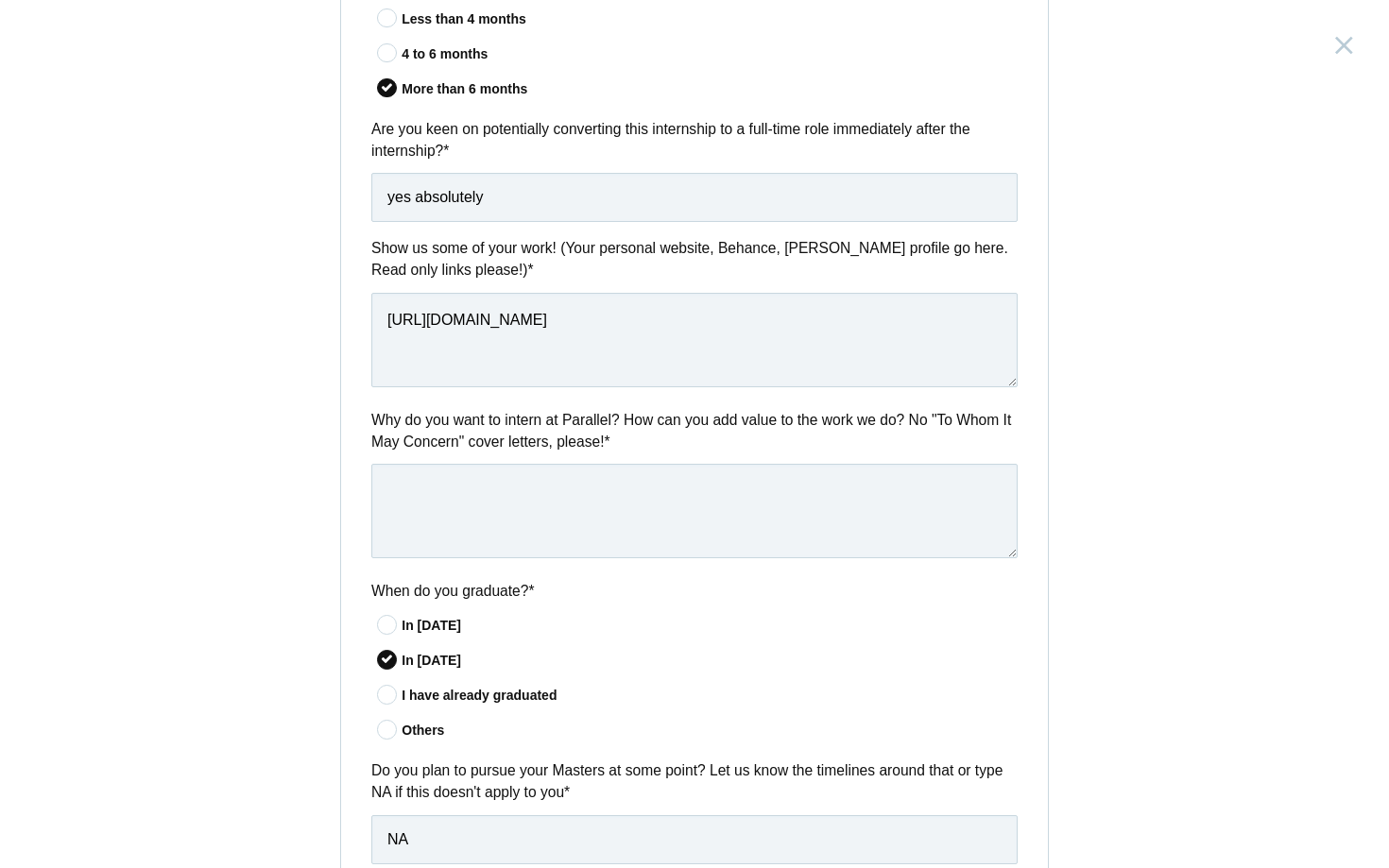
scroll to position [725, 0]
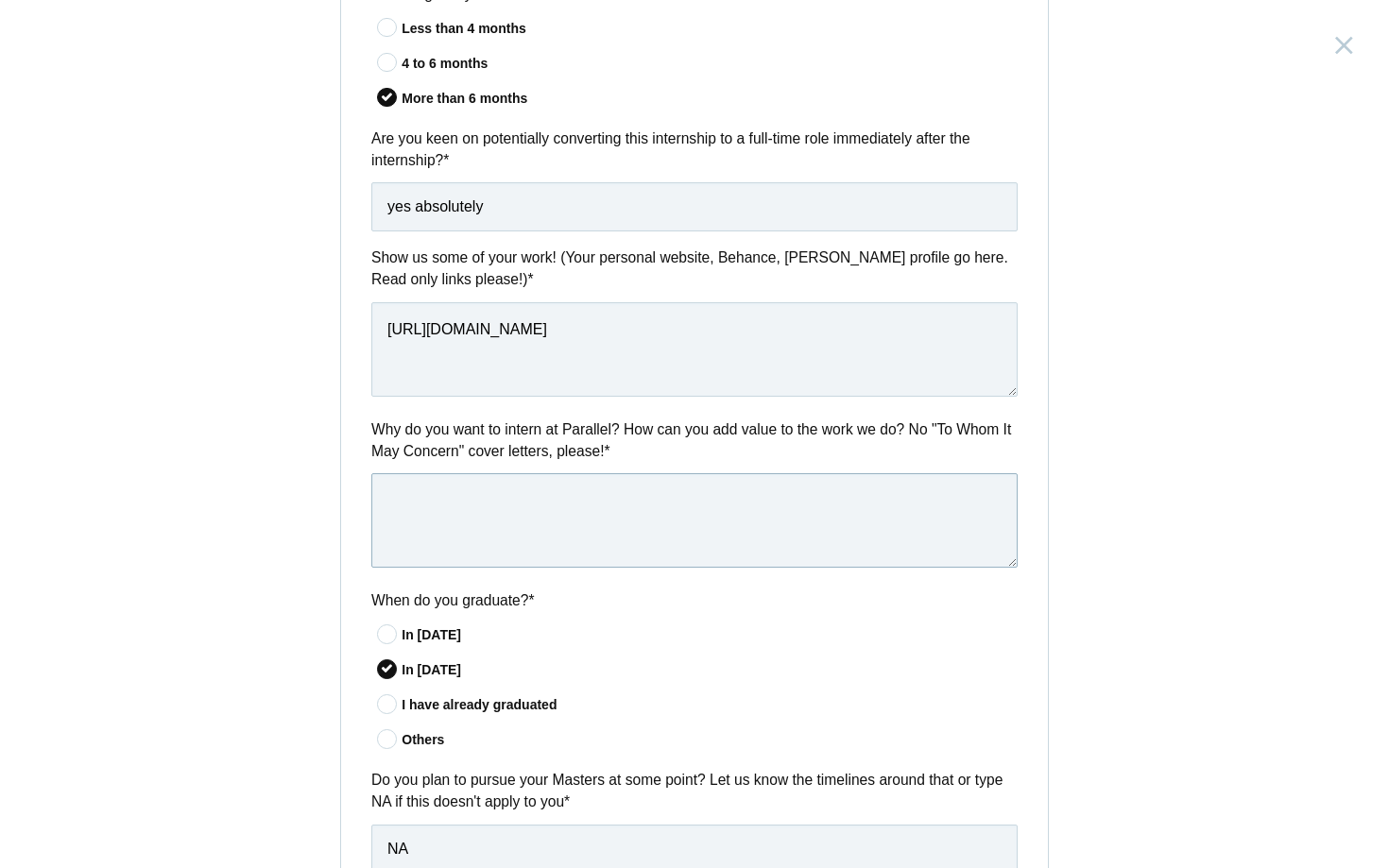
click at [635, 504] on textarea at bounding box center [694, 520] width 646 height 94
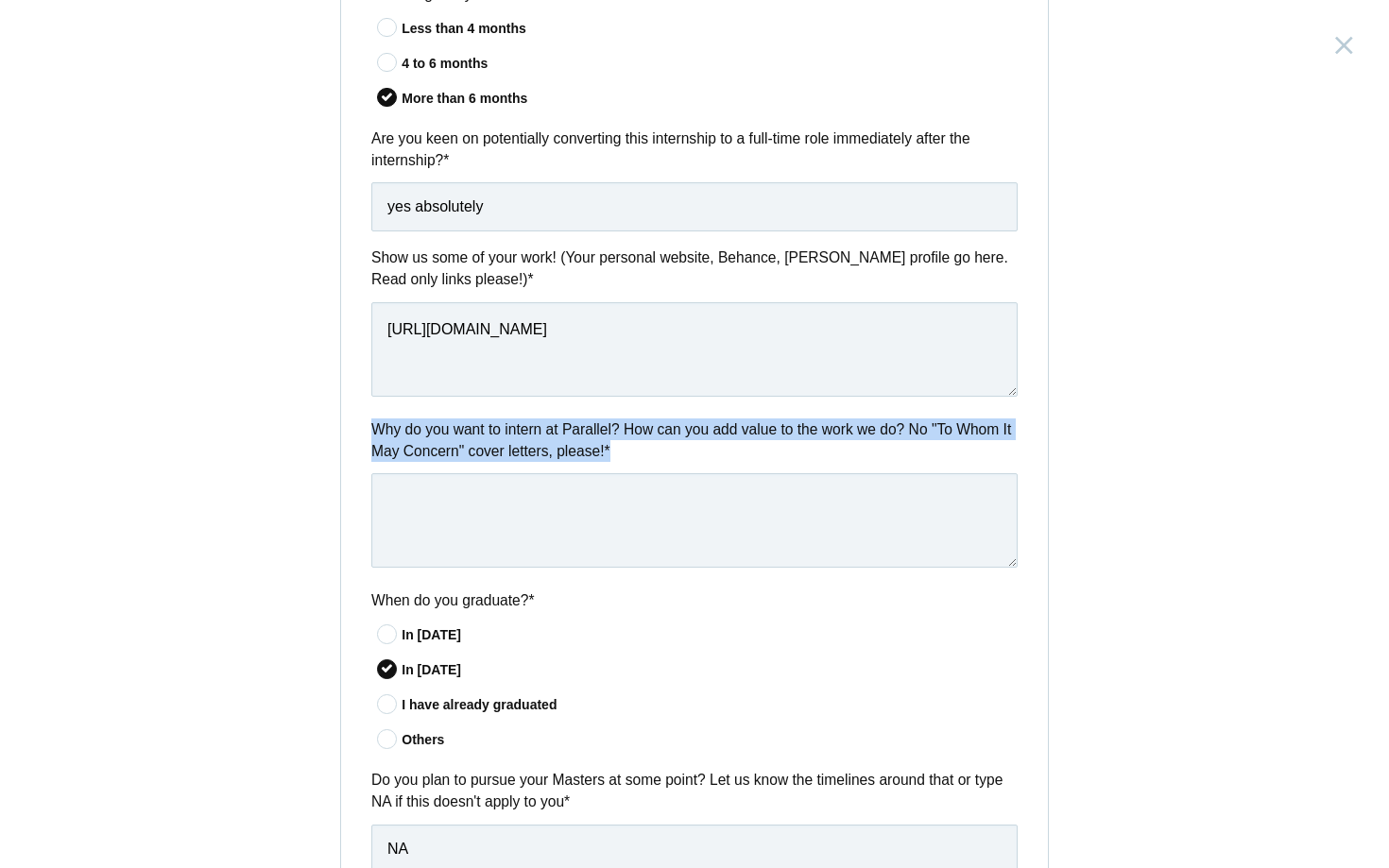
drag, startPoint x: 374, startPoint y: 422, endPoint x: 698, endPoint y: 445, distance: 324.8
click at [698, 445] on label "Why do you want to intern at Parallel? How can you add value to the work we do?…" at bounding box center [694, 440] width 646 height 44
copy label "Why do you want to intern at Parallel? How can you add value to the work we do?…"
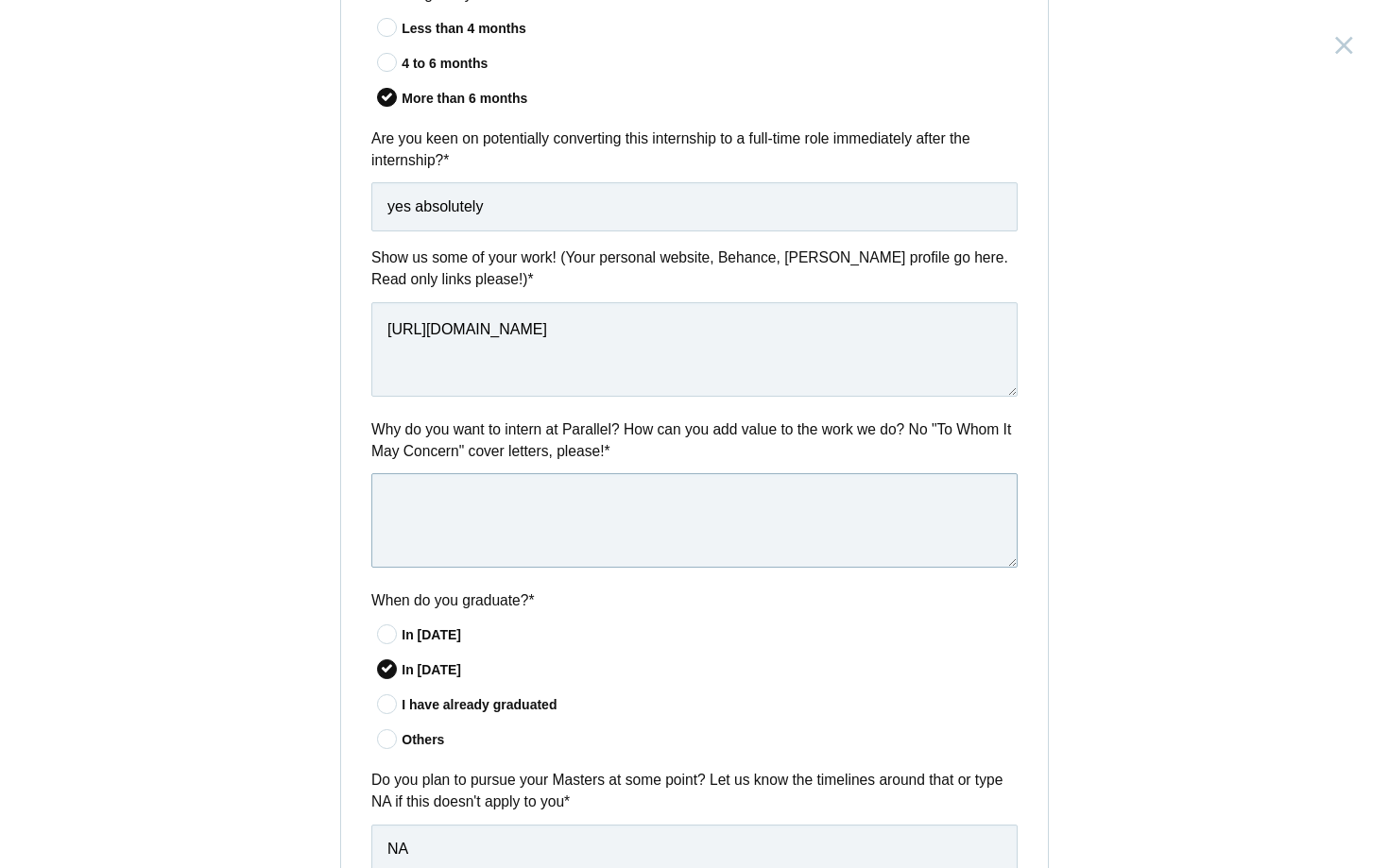
click at [632, 485] on textarea at bounding box center [694, 520] width 646 height 94
paste textarea "With my background in engineering, I bring a problem-solving mindset to design—…"
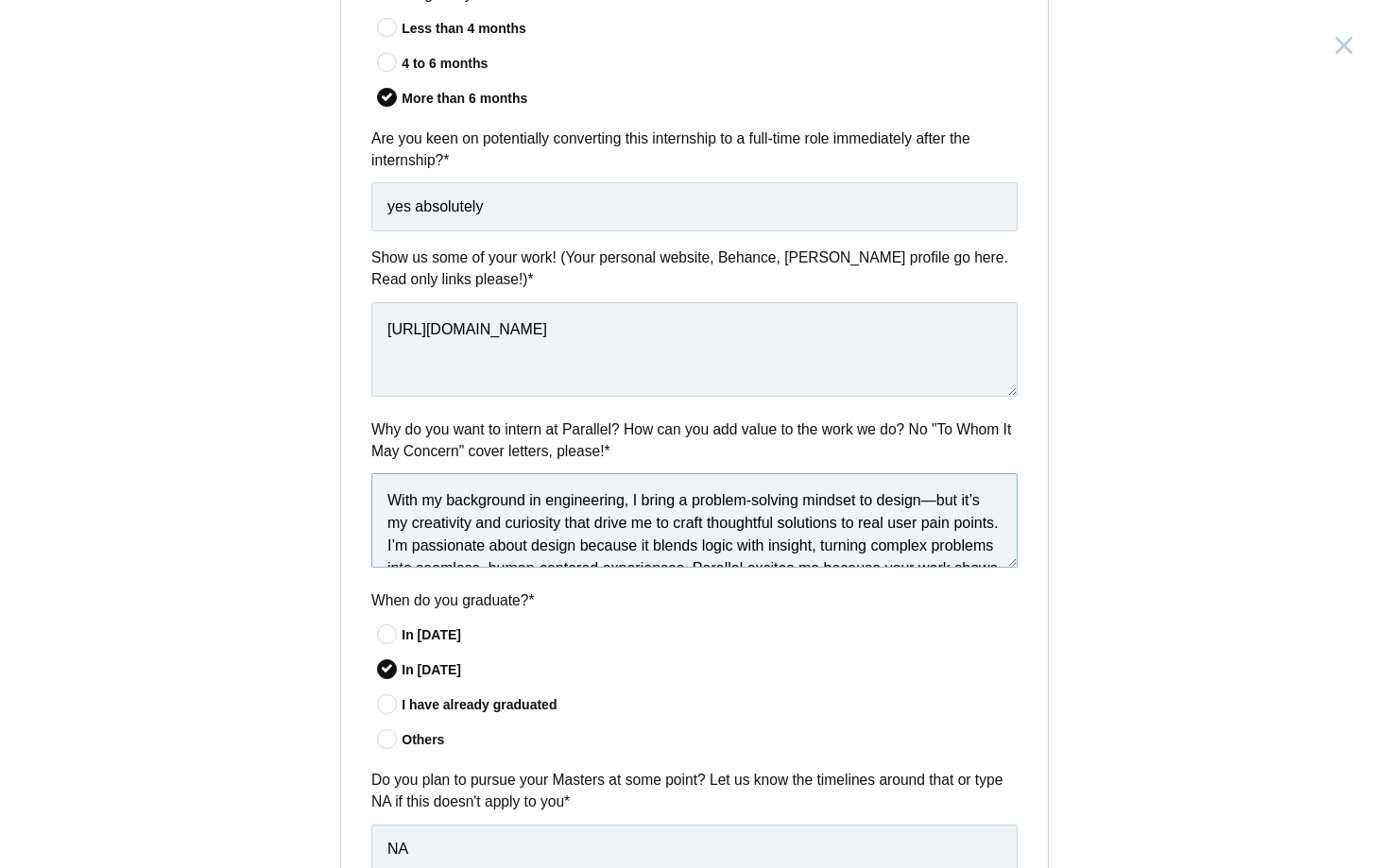
scroll to position [96, 0]
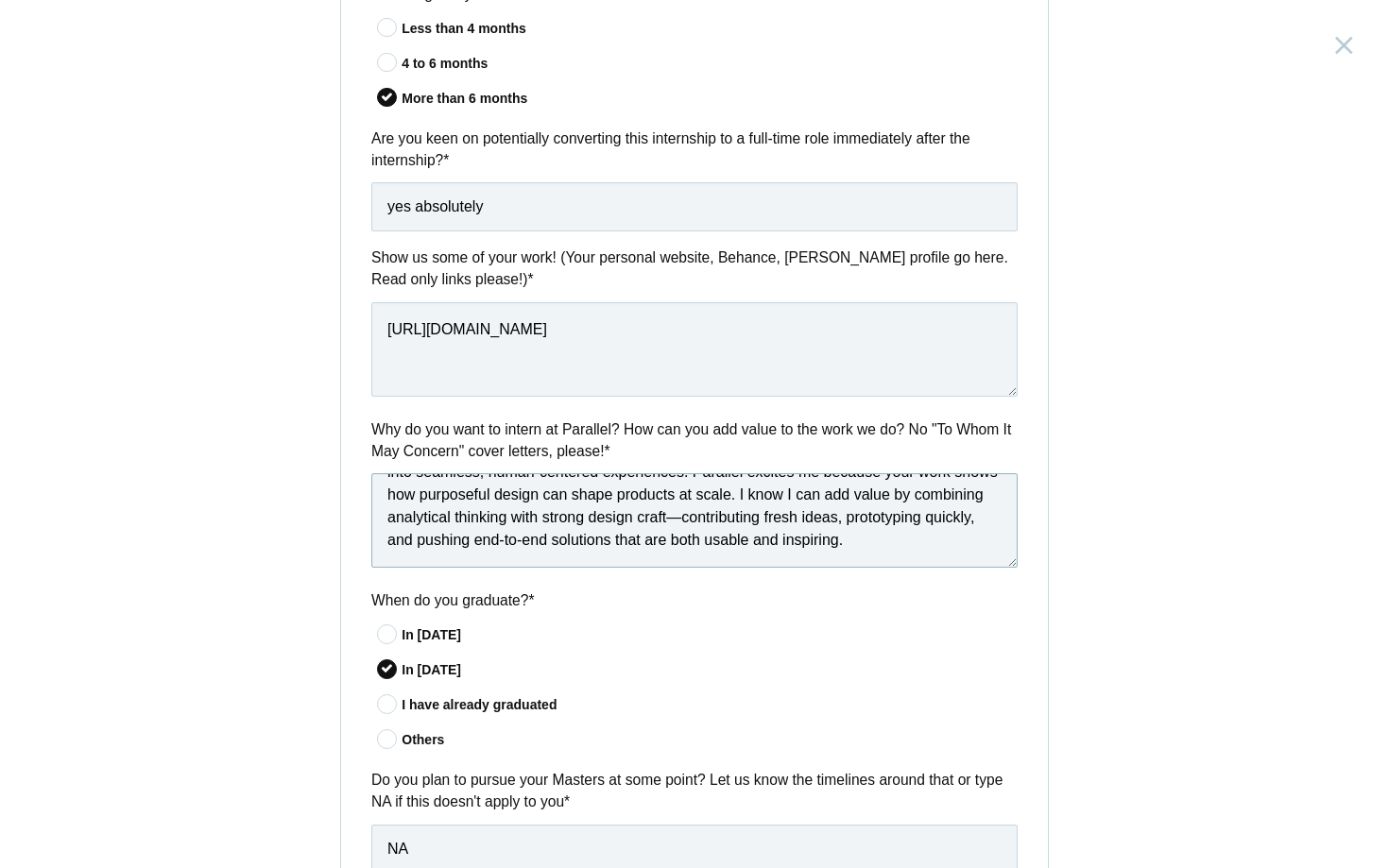
type textarea "With my background in engineering, I bring a problem-solving mindset to design—…"
click at [1029, 488] on div "Why do you want to intern at Parallel? How can you add value to the work we do?…" at bounding box center [694, 496] width 707 height 156
click at [1149, 462] on div "Product Design Intern India, Bangalore Submitting form failed, try again. Retry…" at bounding box center [694, 434] width 1389 height 868
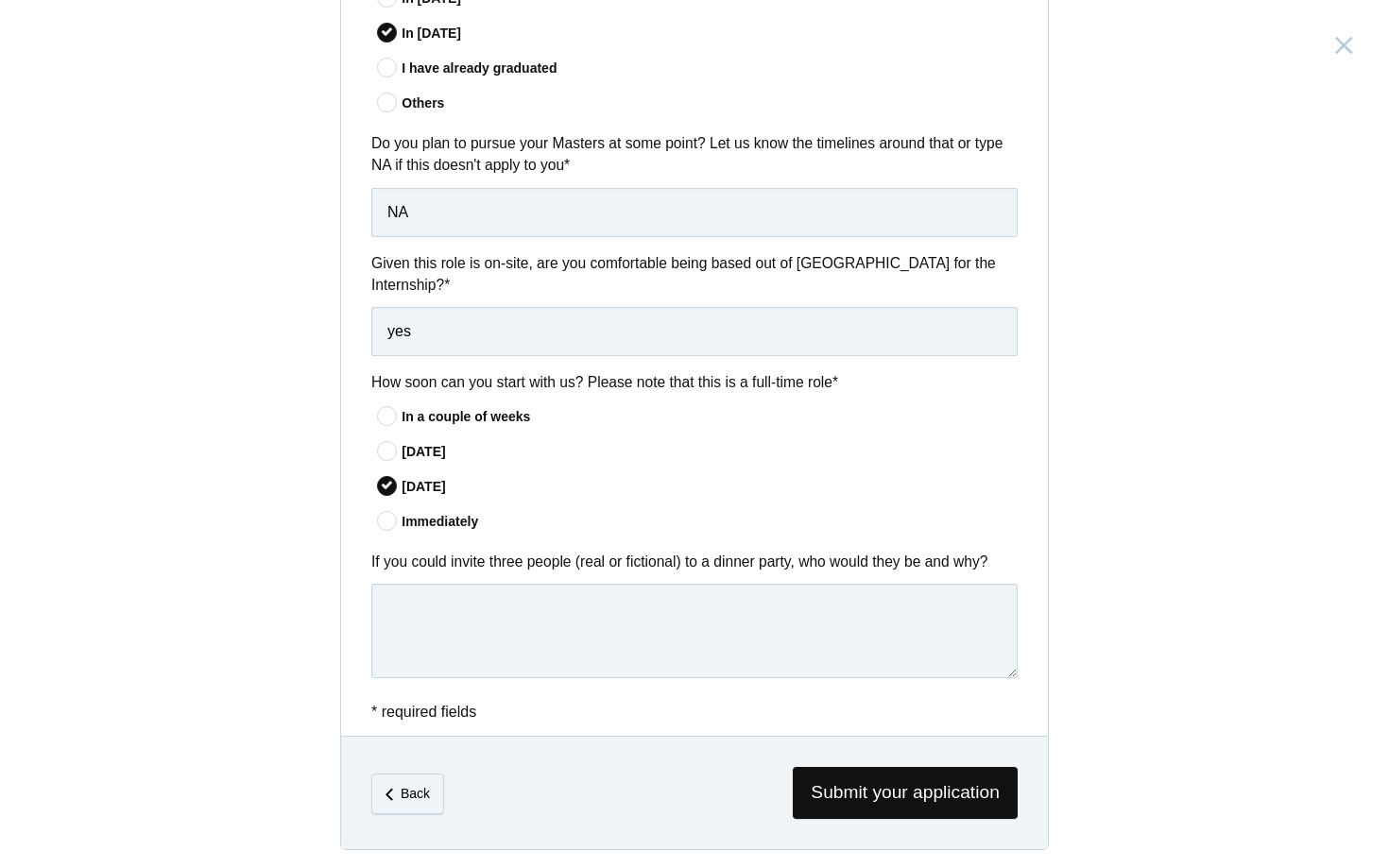
scroll to position [1360, 0]
click at [636, 588] on textarea at bounding box center [694, 633] width 646 height 94
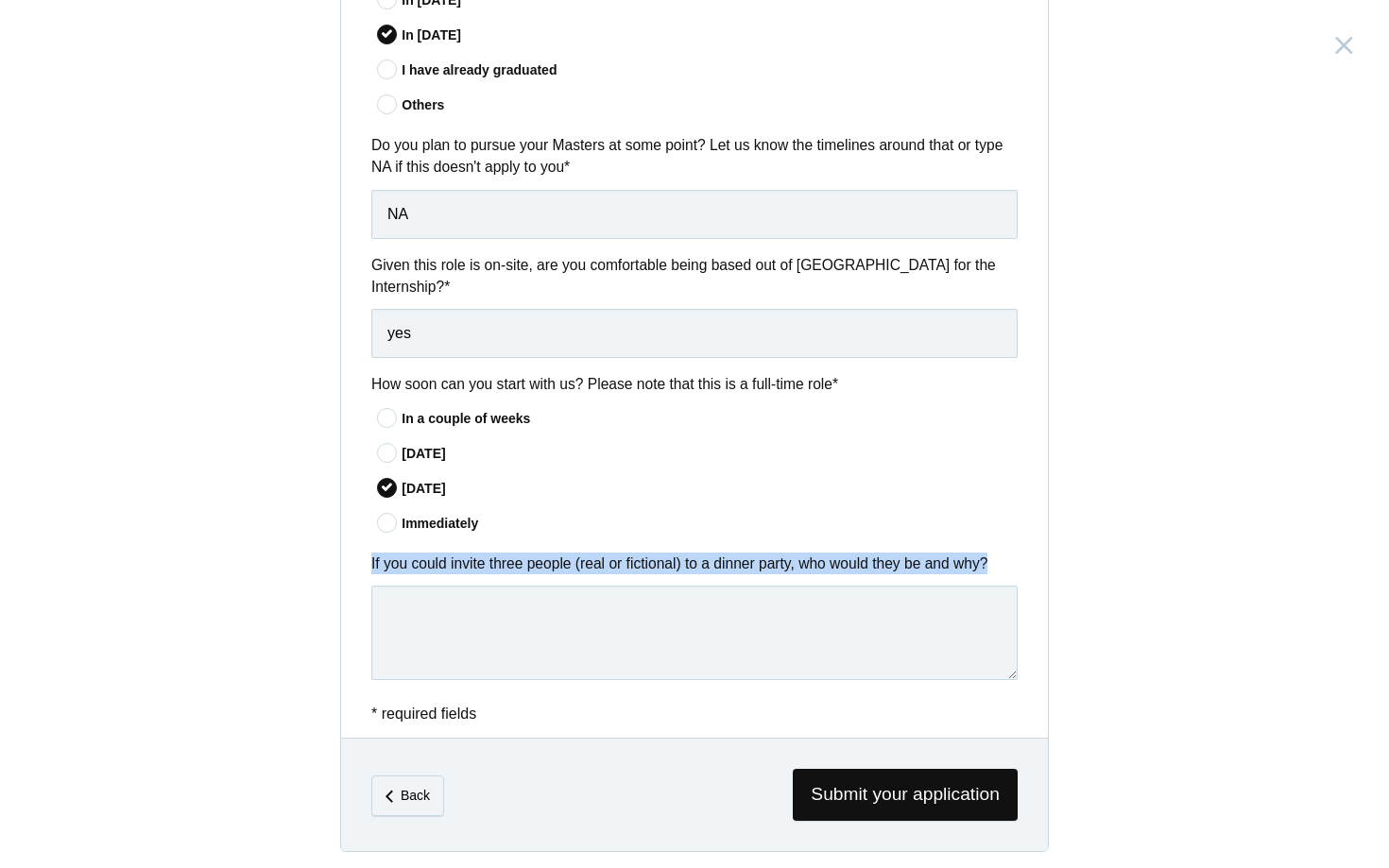
drag, startPoint x: 373, startPoint y: 553, endPoint x: 1024, endPoint y: 555, distance: 651.0
click at [1024, 555] on div "If you could invite three people (real or fictional) to a dinner party, who wou…" at bounding box center [694, 619] width 707 height 134
copy label "If you could invite three people (real or fictional) to a dinner party, who wou…"
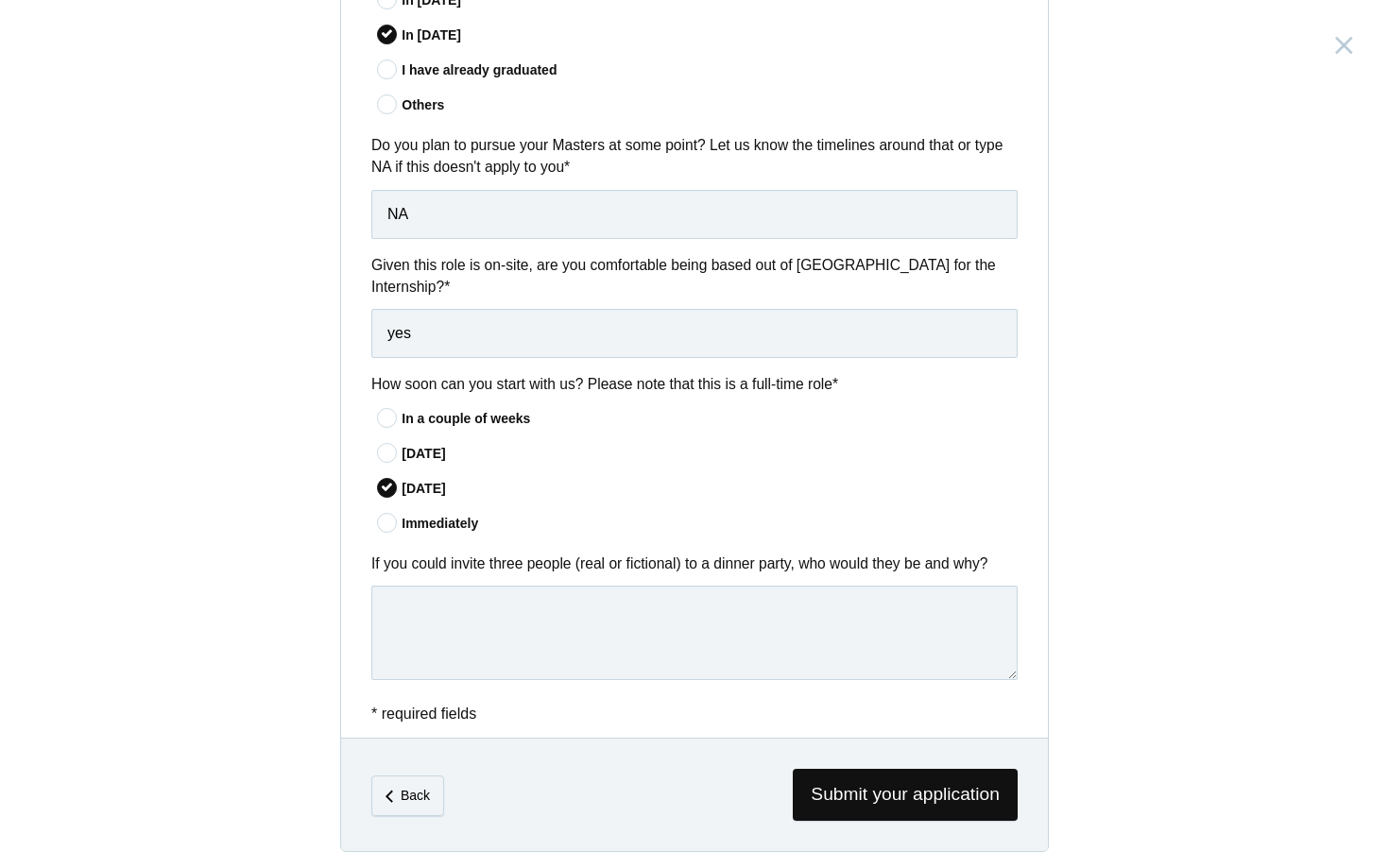
click at [735, 466] on div "In a couple of weeks In 30 days" at bounding box center [694, 472] width 646 height 131
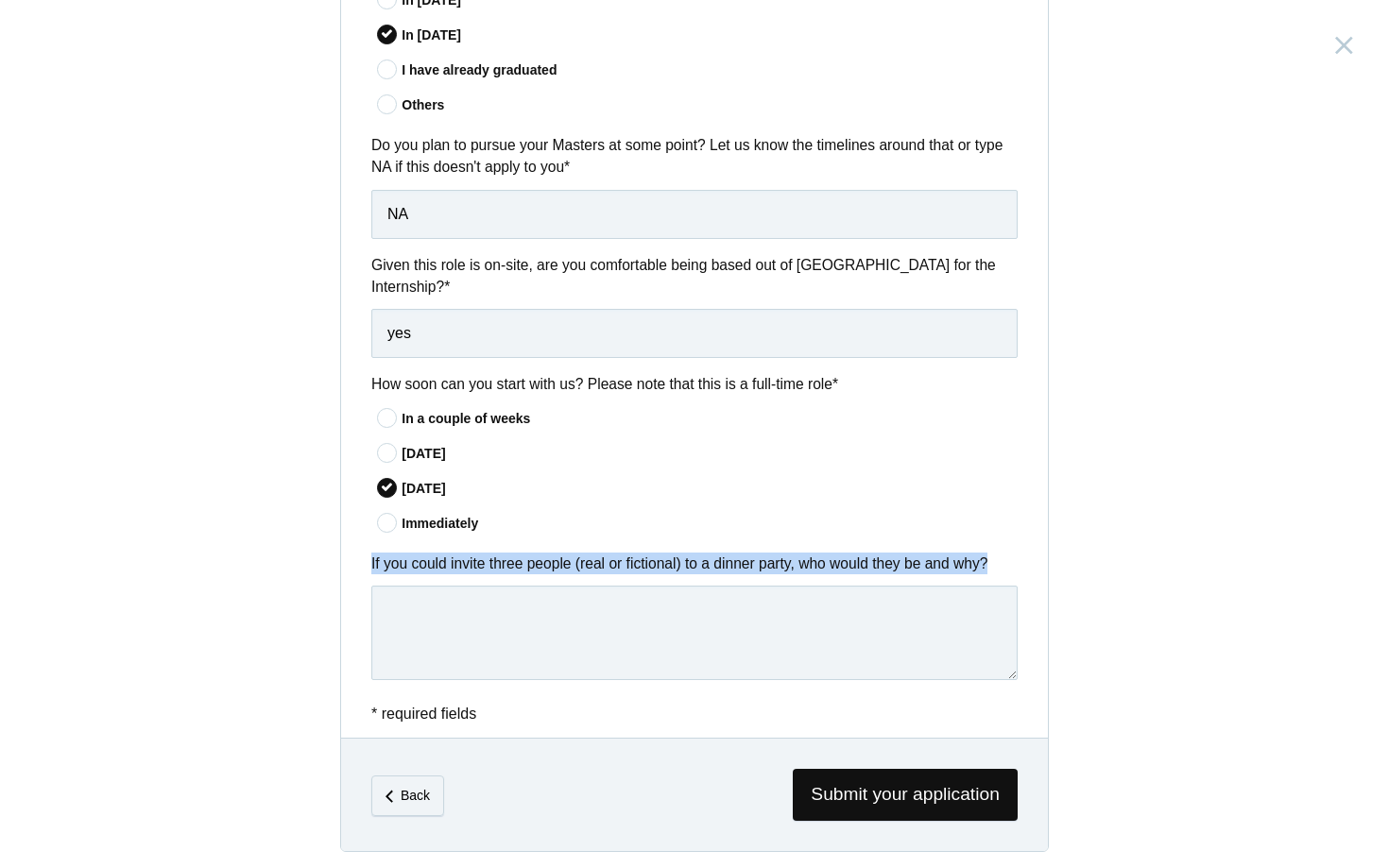
drag, startPoint x: 372, startPoint y: 554, endPoint x: 1021, endPoint y: 555, distance: 649.0
click at [1021, 555] on div "If you could invite three people (real or fictional) to a dinner party, who wou…" at bounding box center [694, 619] width 707 height 134
copy label "If you could invite three people (real or fictional) to a dinner party, who wou…"
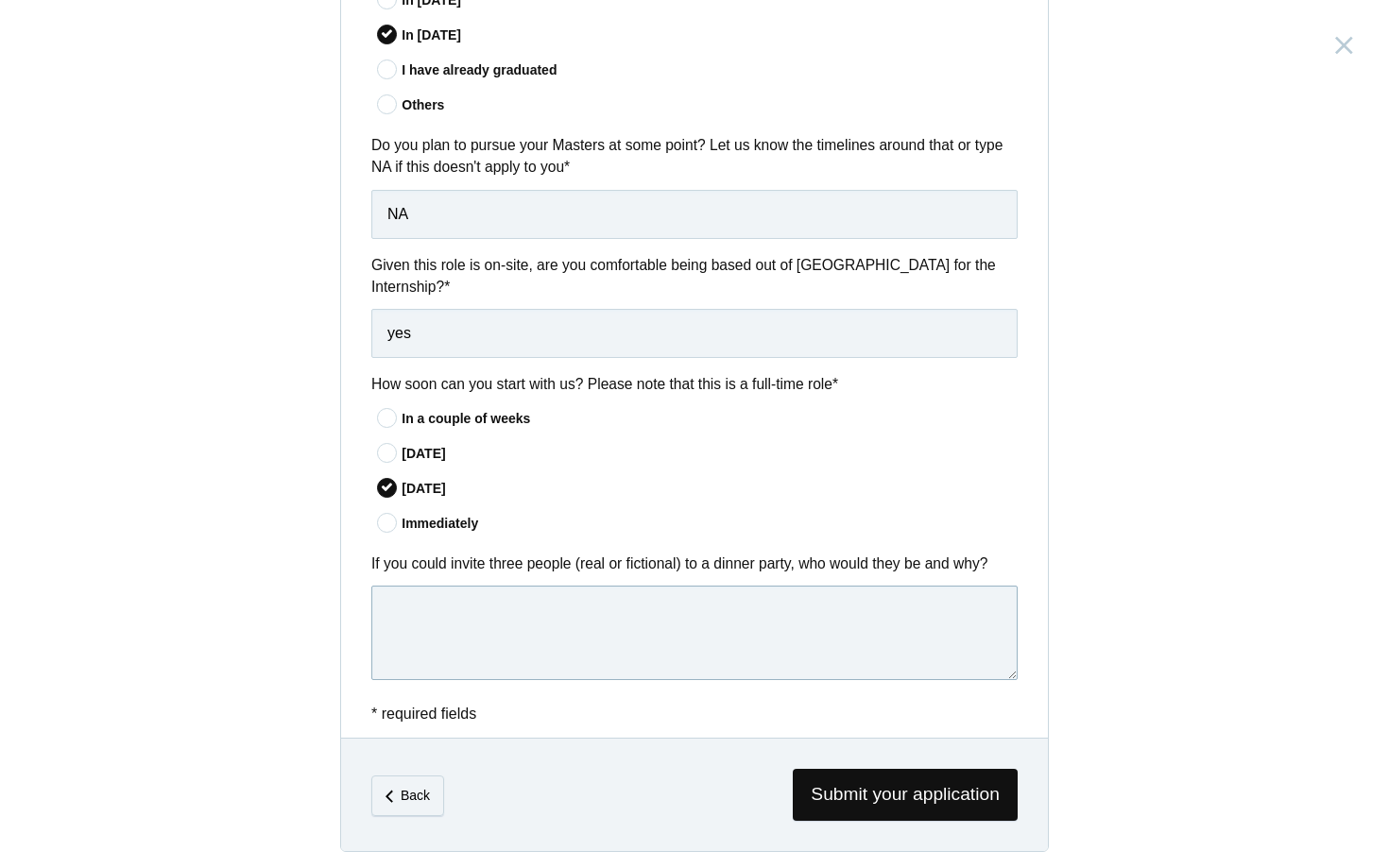
click at [562, 590] on textarea at bounding box center [694, 633] width 646 height 94
paste textarea "I’d invite Picasso, Steve Jobs, and Deadpool, and then light the fuse with the …"
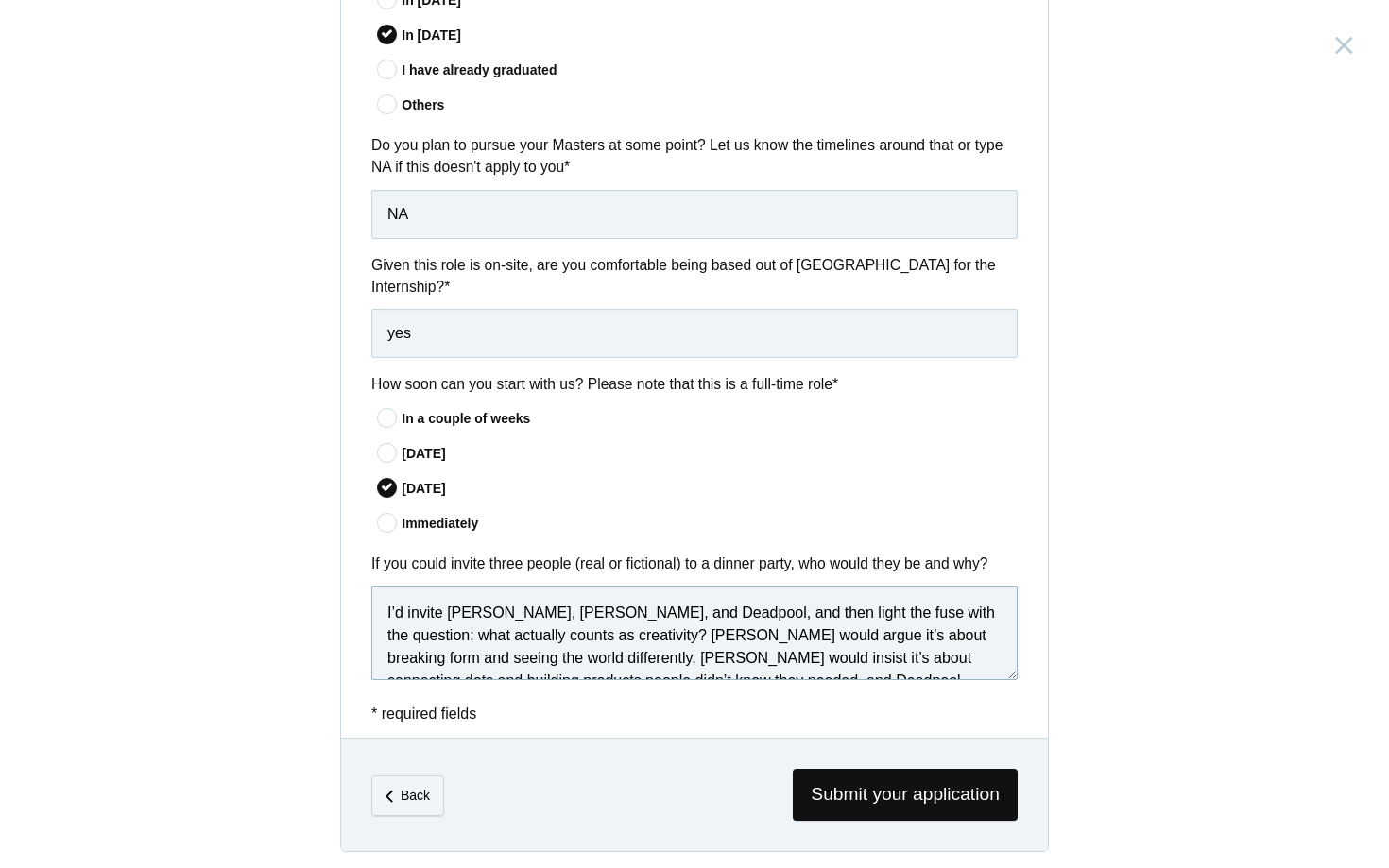
scroll to position [73, 0]
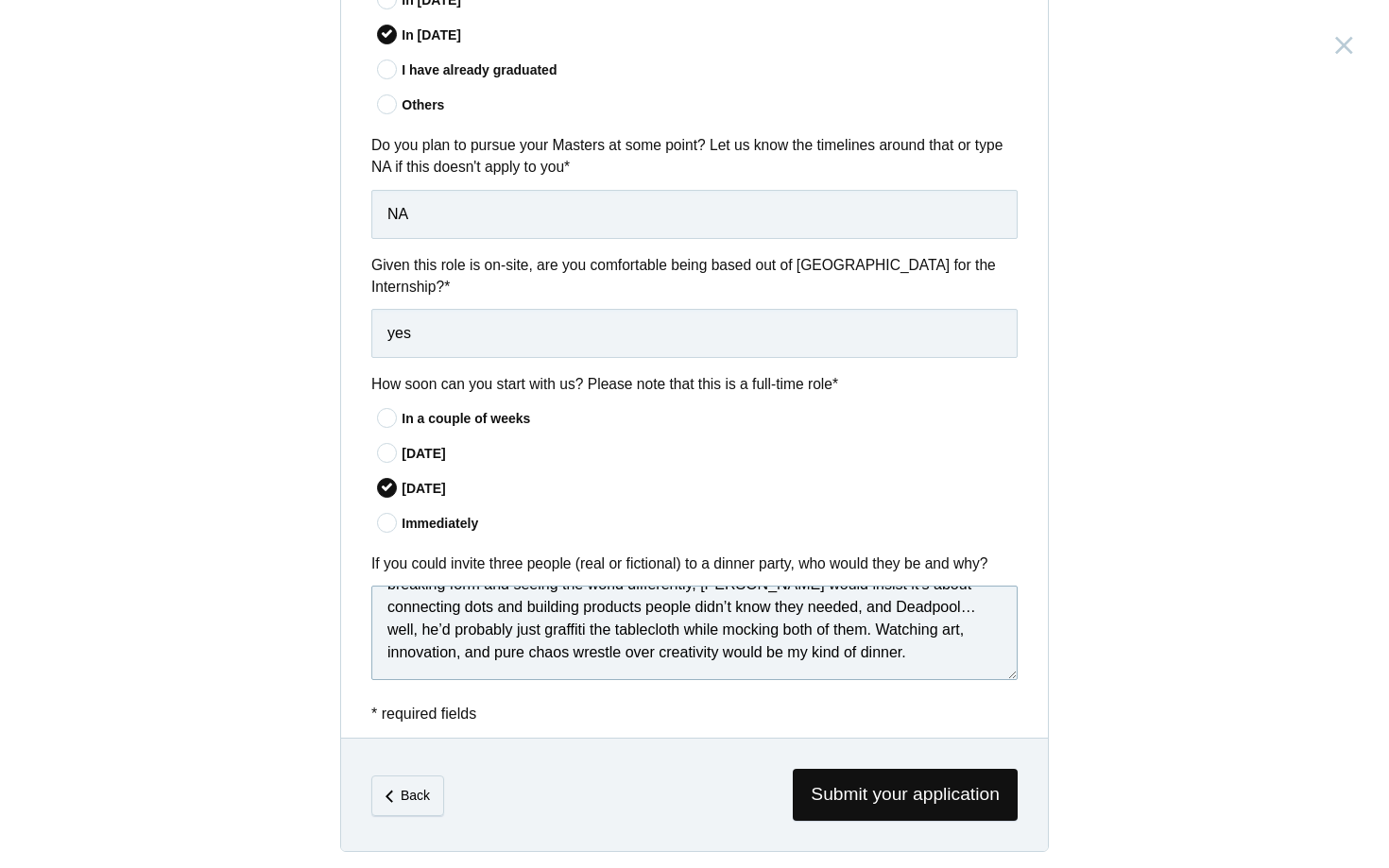
type textarea "I’d invite Picasso, Steve Jobs, and Deadpool, and then light the fuse with the …"
click at [710, 520] on div "Immediately" at bounding box center [710, 523] width 617 height 20
click at [0, 0] on input"] "Immediately" at bounding box center [0, 0] width 0 height 0
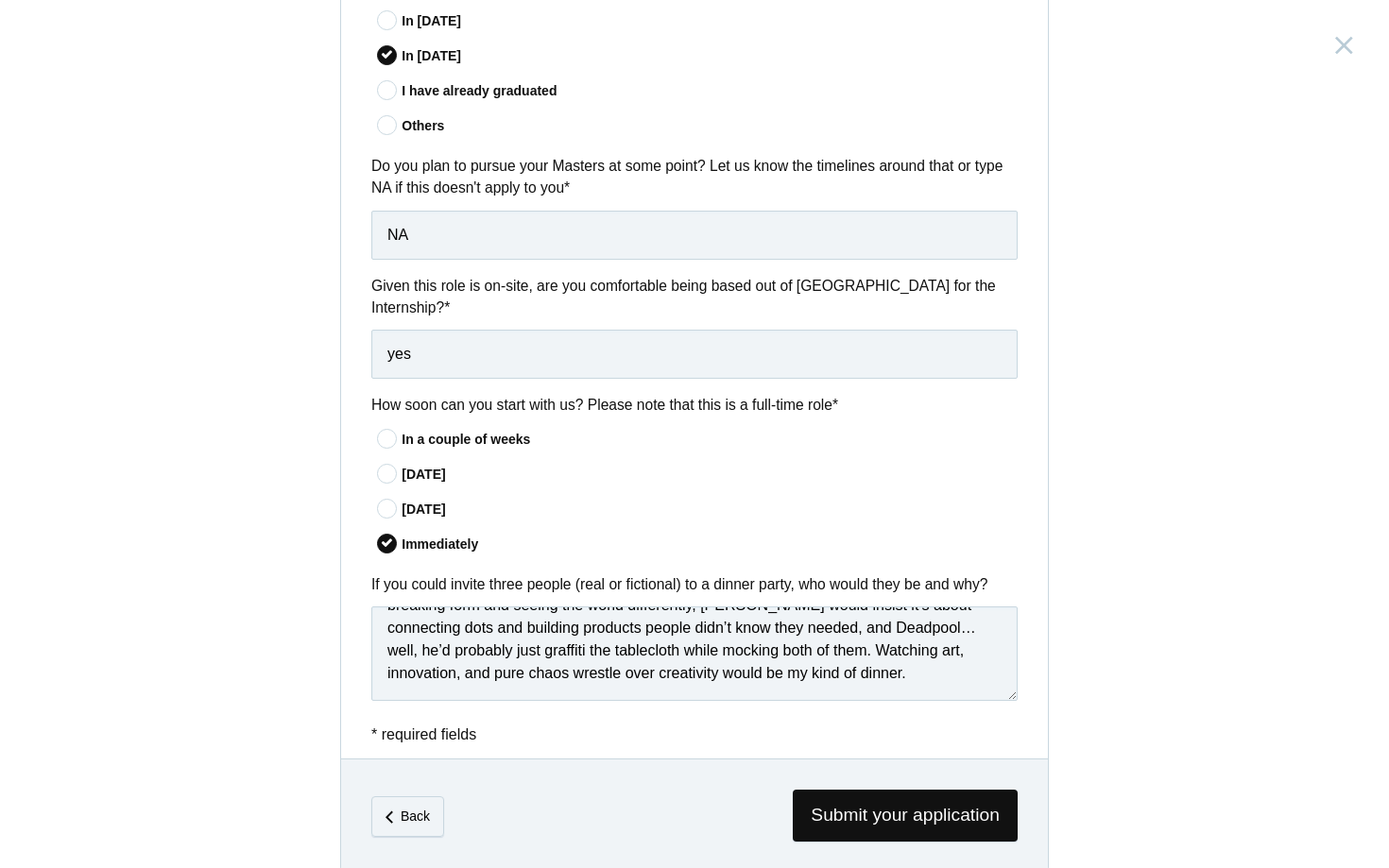
scroll to position [1339, 0]
click at [388, 436] on icon at bounding box center [388, 439] width 35 height 13
click at [0, 0] on input"] "In a couple of weeks" at bounding box center [0, 0] width 0 height 0
click at [389, 503] on icon at bounding box center [388, 508] width 35 height 13
click at [0, 0] on input"] "In 60 days" at bounding box center [0, 0] width 0 height 0
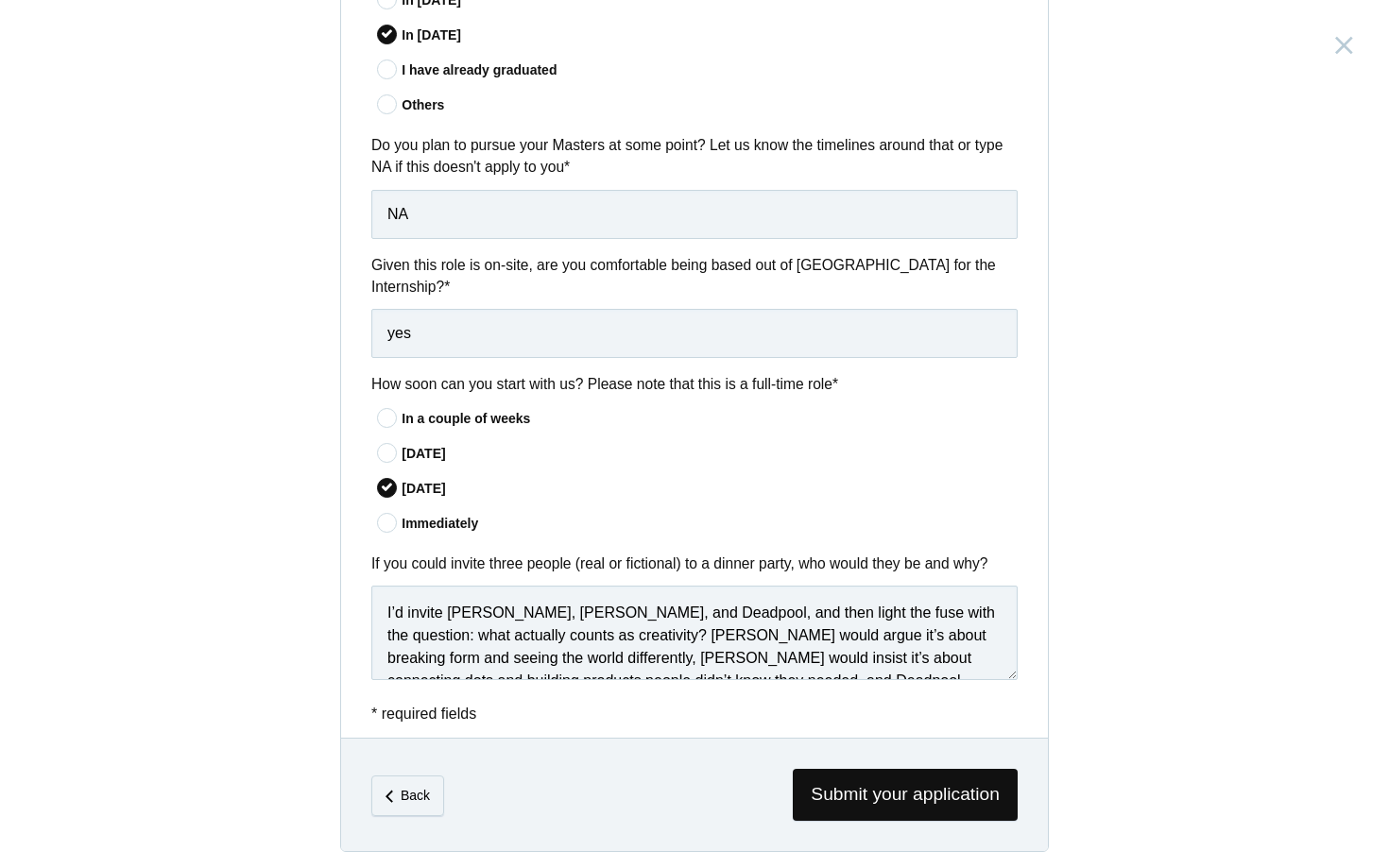
scroll to position [0, 0]
click at [883, 794] on span "Submit your application" at bounding box center [905, 795] width 224 height 52
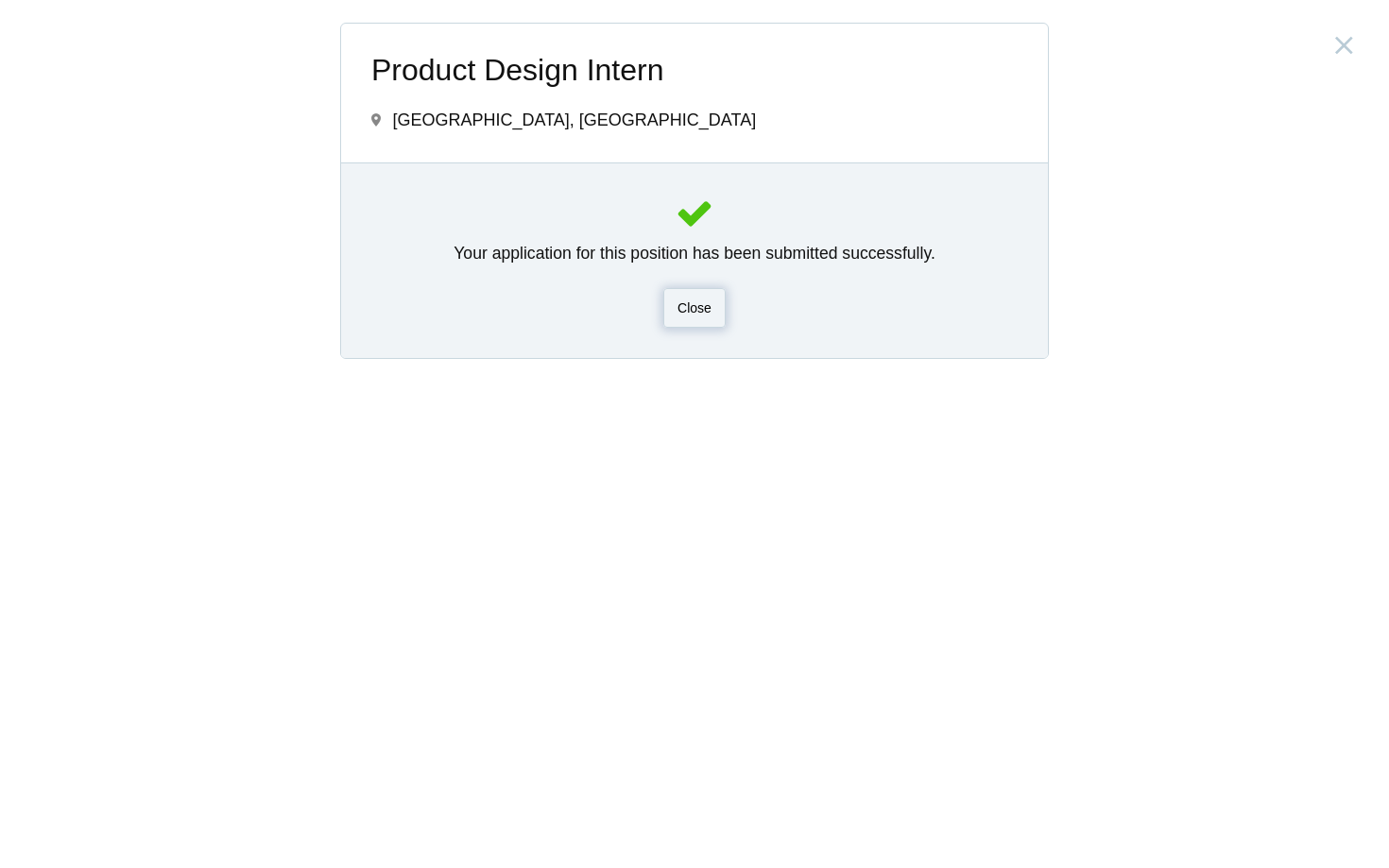
click at [696, 314] on div "Close" at bounding box center [695, 308] width 63 height 39
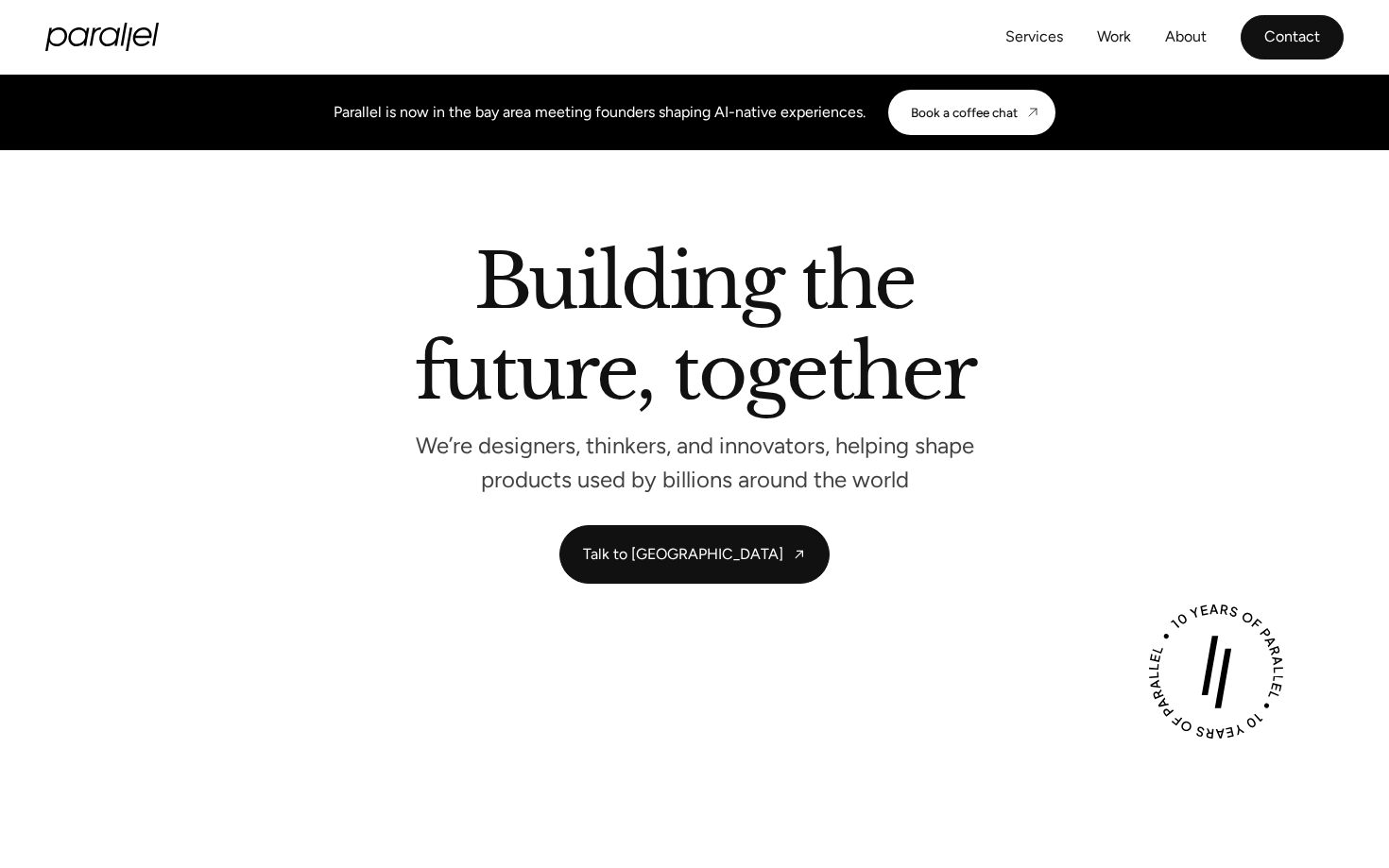
click at [1296, 33] on link "Contact" at bounding box center [1292, 36] width 103 height 44
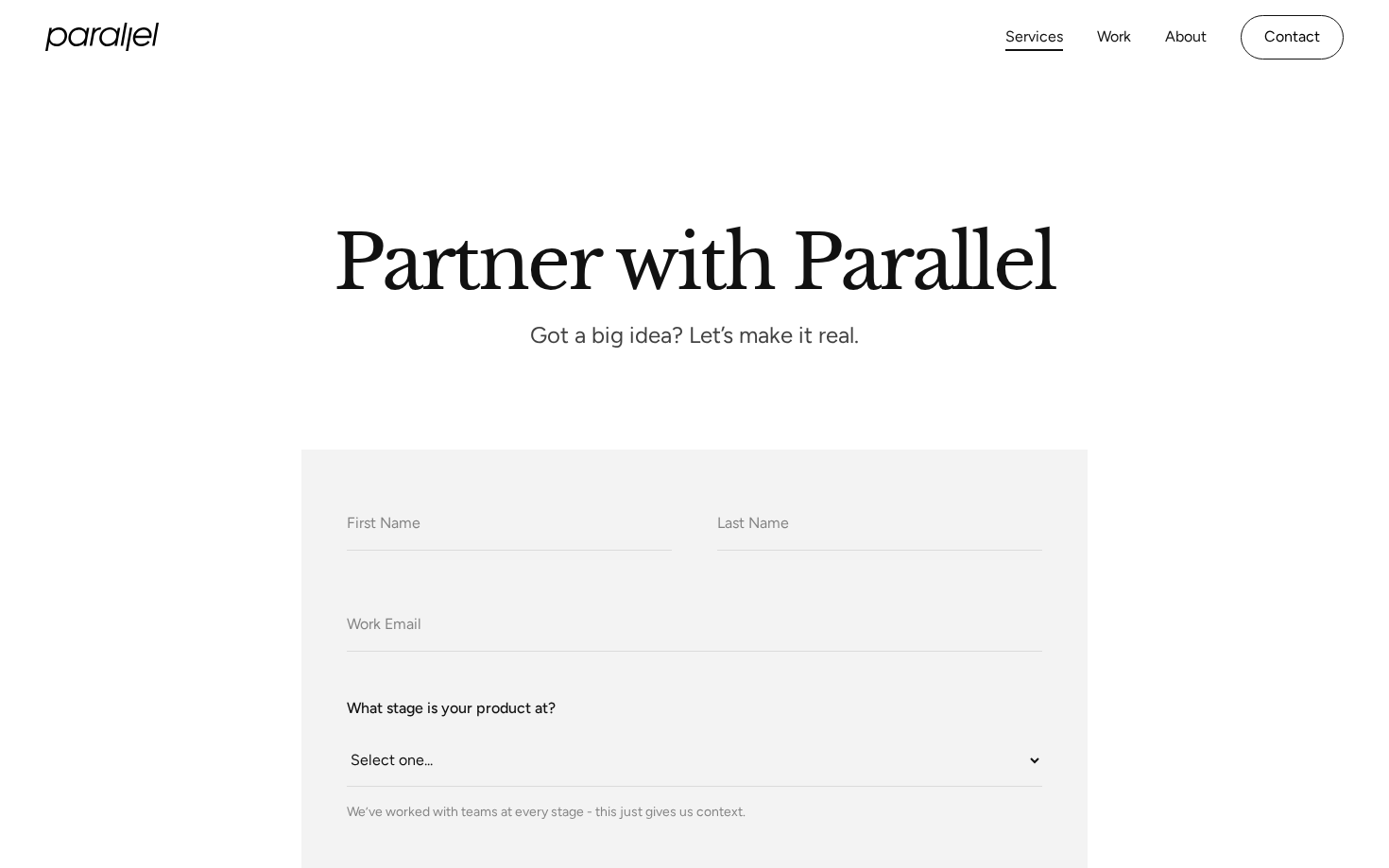
click at [1038, 41] on link "Services" at bounding box center [1034, 37] width 58 height 27
